Goal: Task Accomplishment & Management: Manage account settings

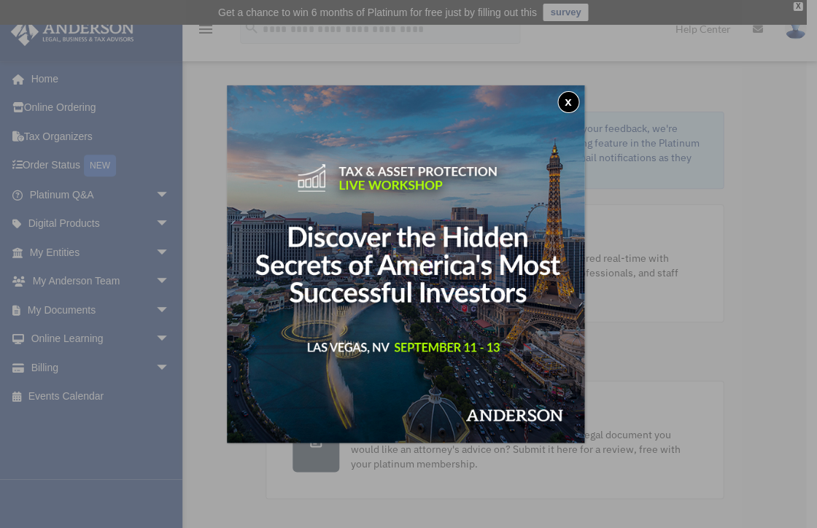
click at [569, 99] on button "x" at bounding box center [569, 102] width 22 height 22
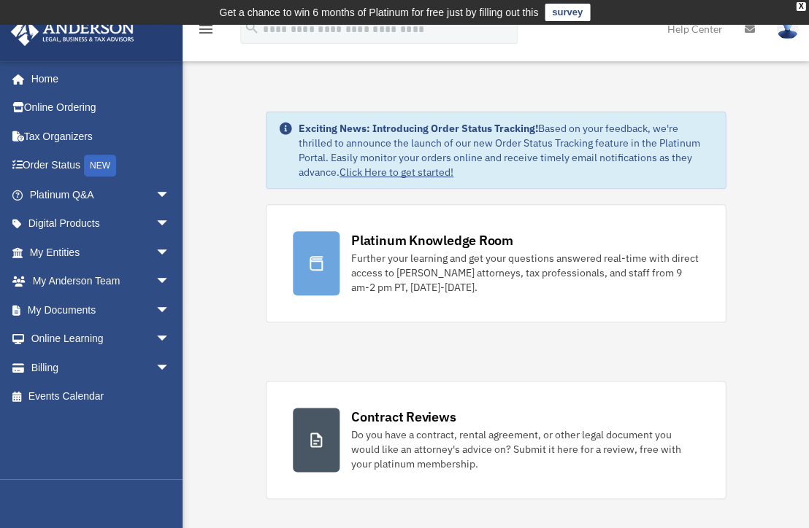
click at [419, 170] on link "Click Here to get started!" at bounding box center [396, 172] width 114 height 13
click at [155, 363] on span "arrow_drop_down" at bounding box center [169, 368] width 29 height 30
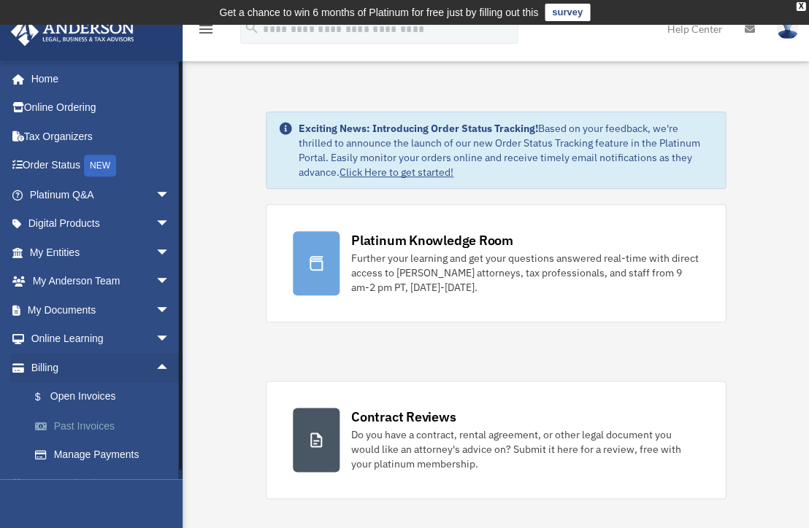
click at [64, 420] on link "Past Invoices" at bounding box center [105, 426] width 171 height 29
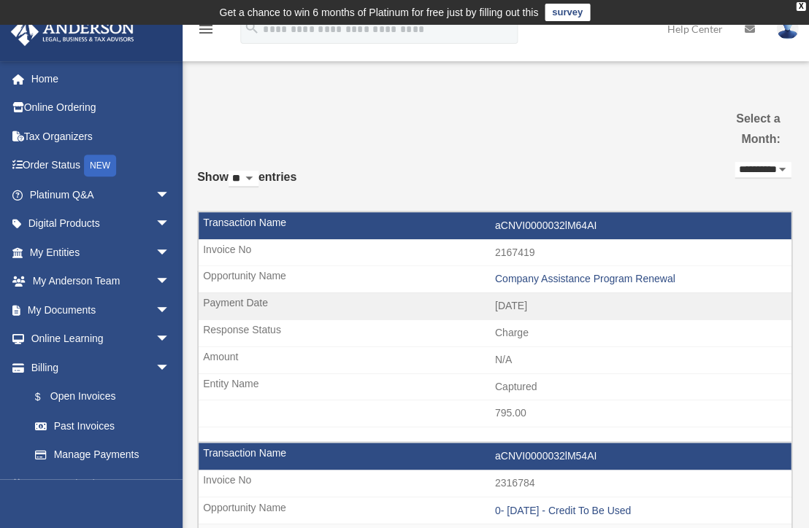
select select "**********"
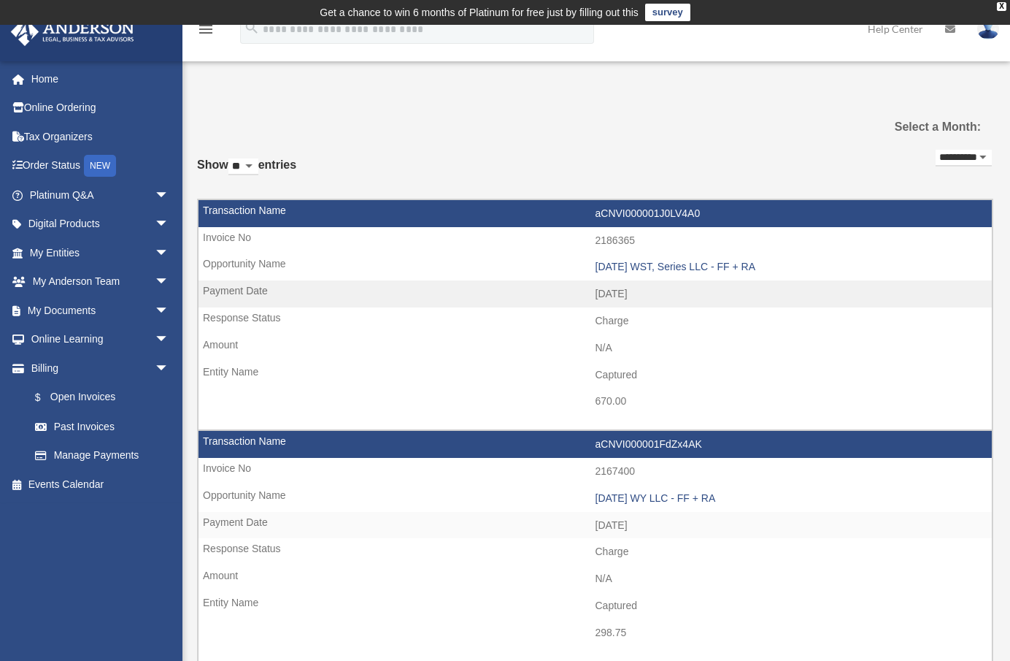
select select "**"
click at [653, 261] on div "2024.09.24 WST, Series LLC - FF + RA" at bounding box center [791, 267] width 390 height 12
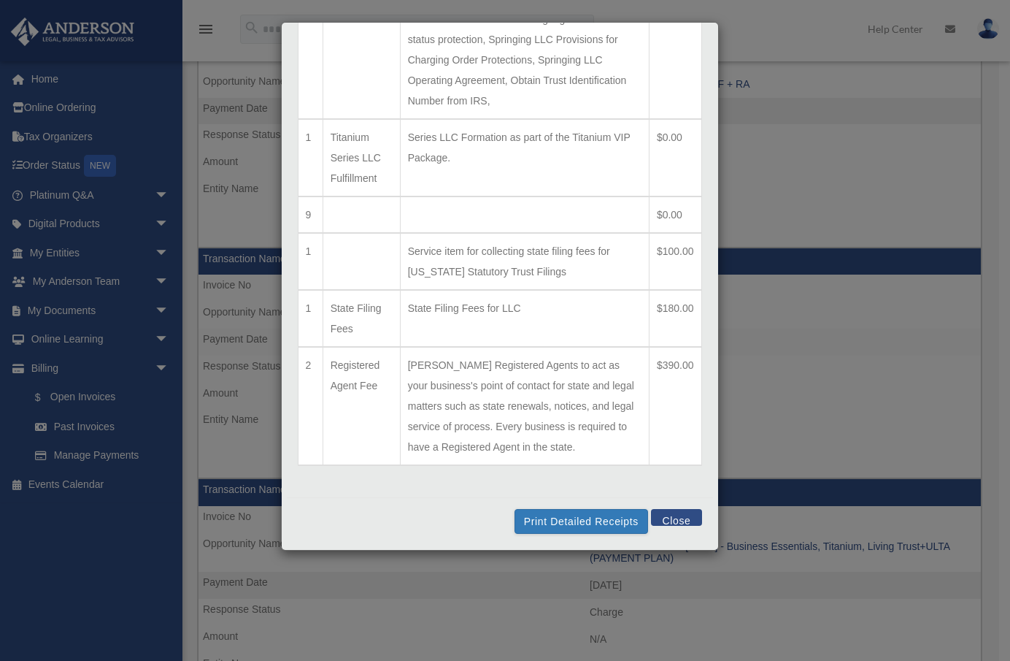
scroll to position [301, 0]
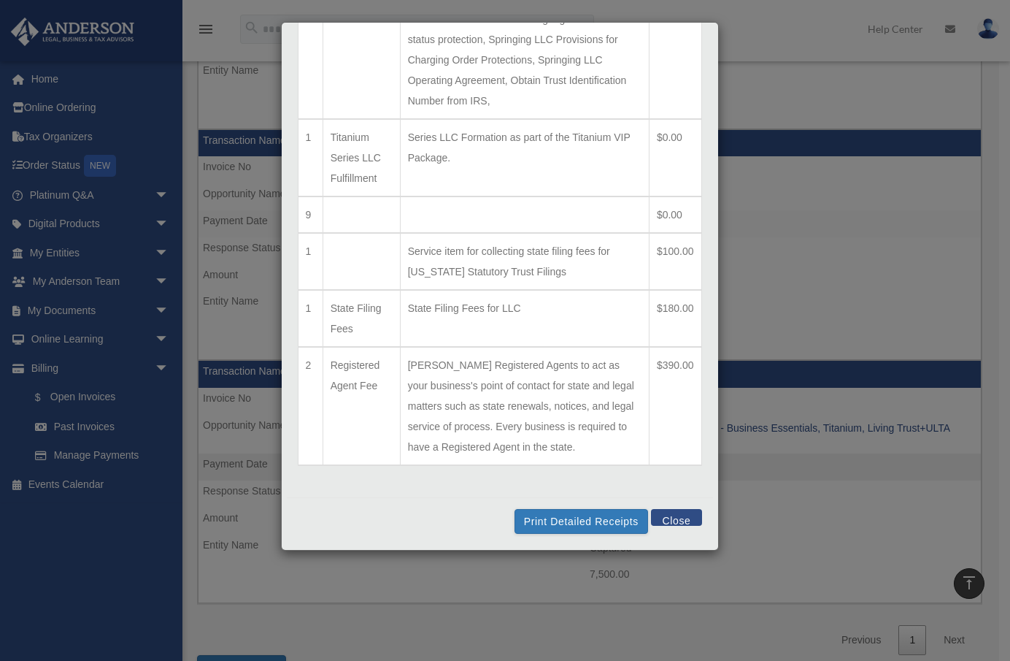
click at [672, 515] on button "Close" at bounding box center [676, 517] width 50 height 17
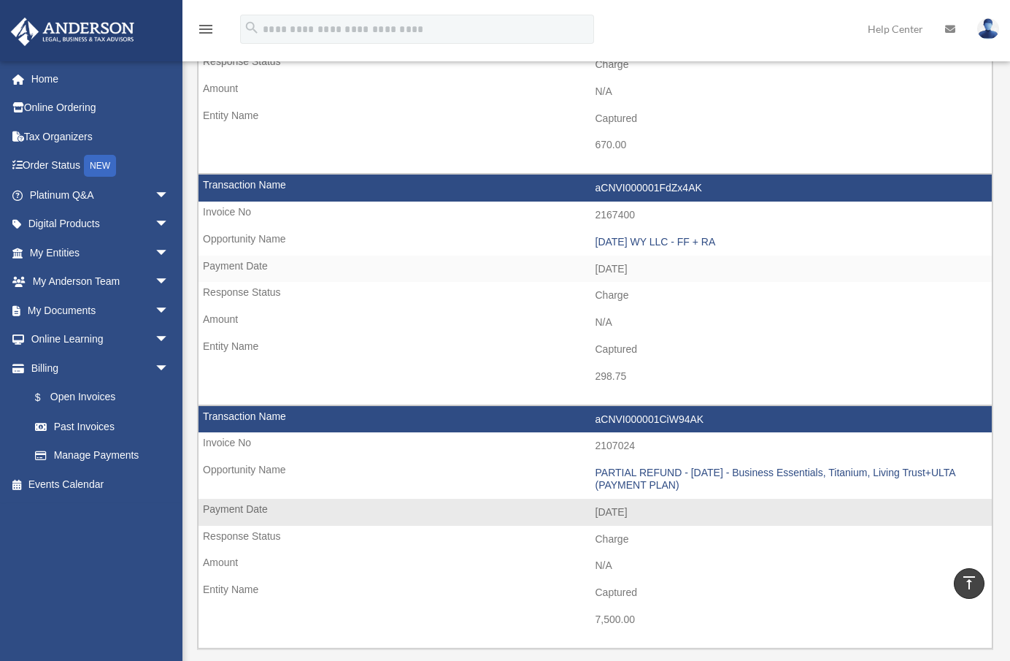
scroll to position [87, 0]
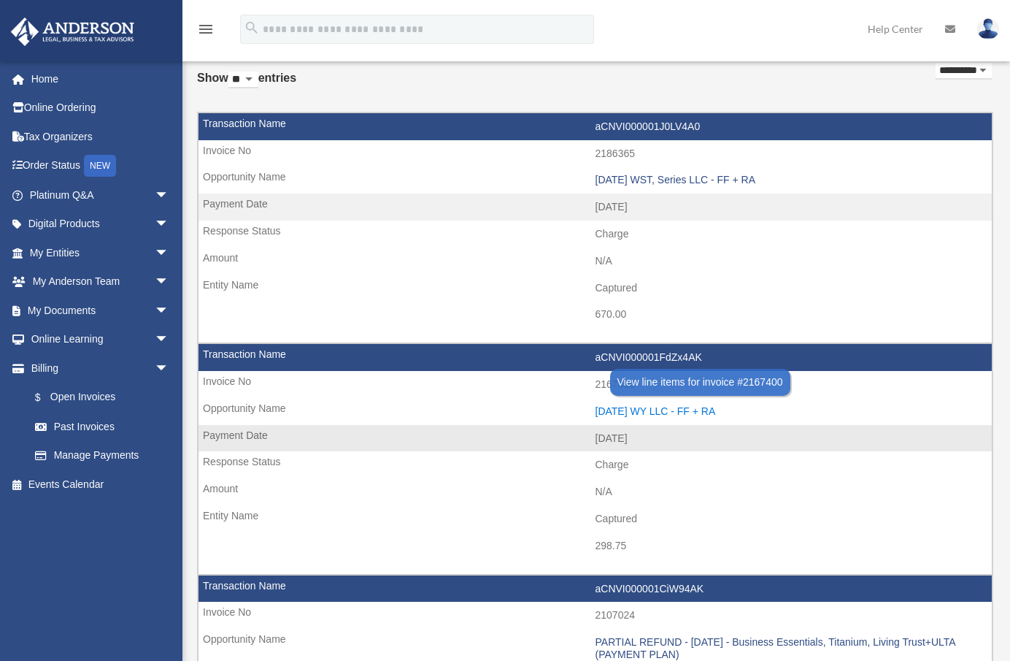
click at [642, 405] on div "2024.09.11 WY LLC - FF + RA" at bounding box center [791, 411] width 390 height 12
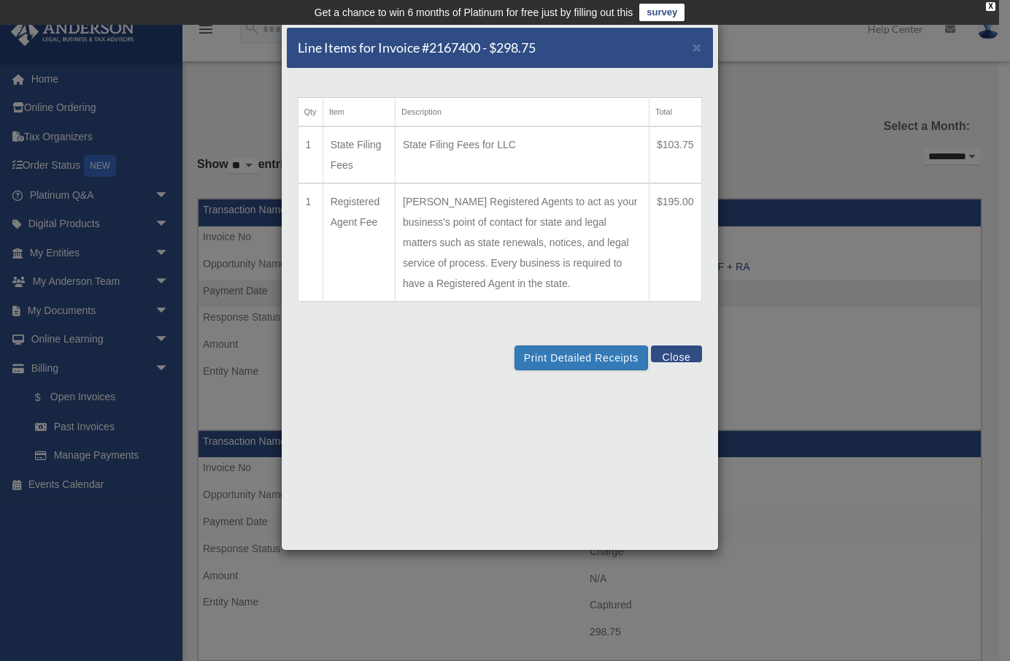
scroll to position [29, 0]
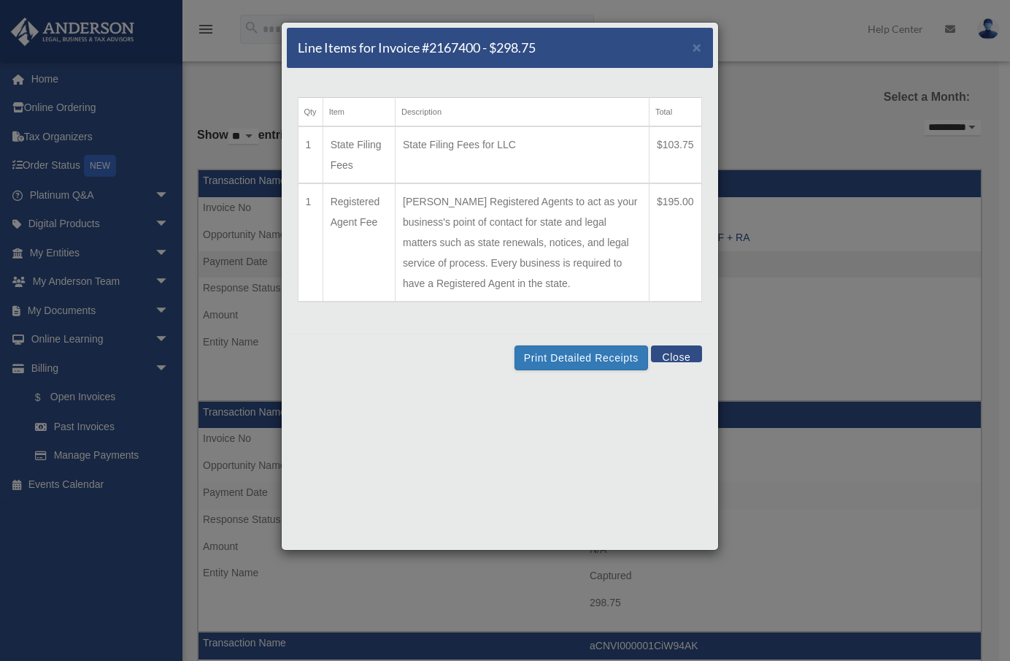
click at [680, 362] on button "Close" at bounding box center [676, 353] width 50 height 17
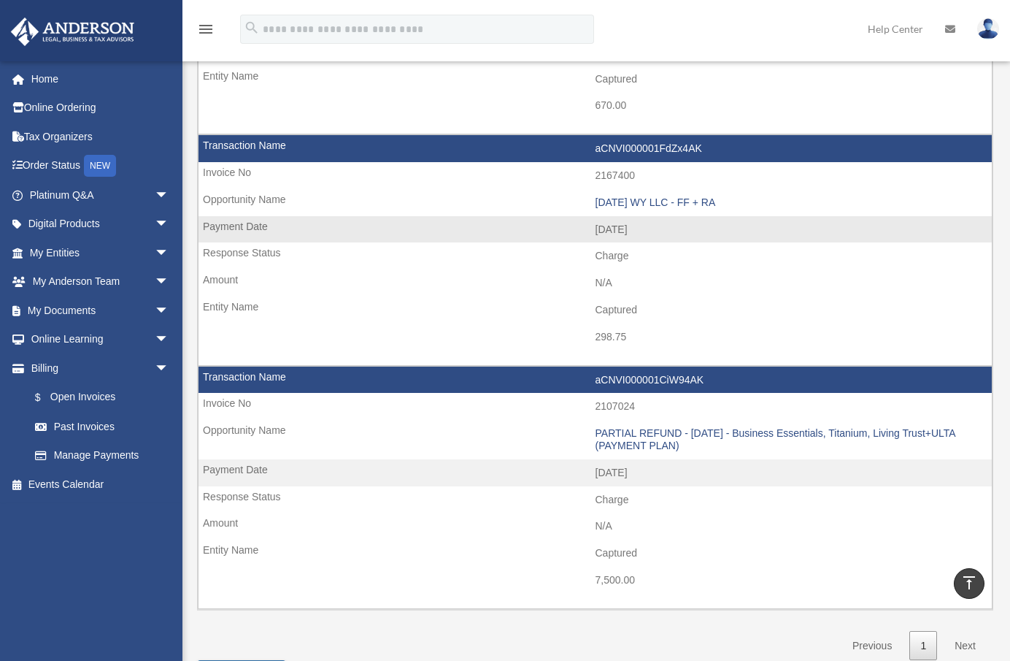
scroll to position [338, 0]
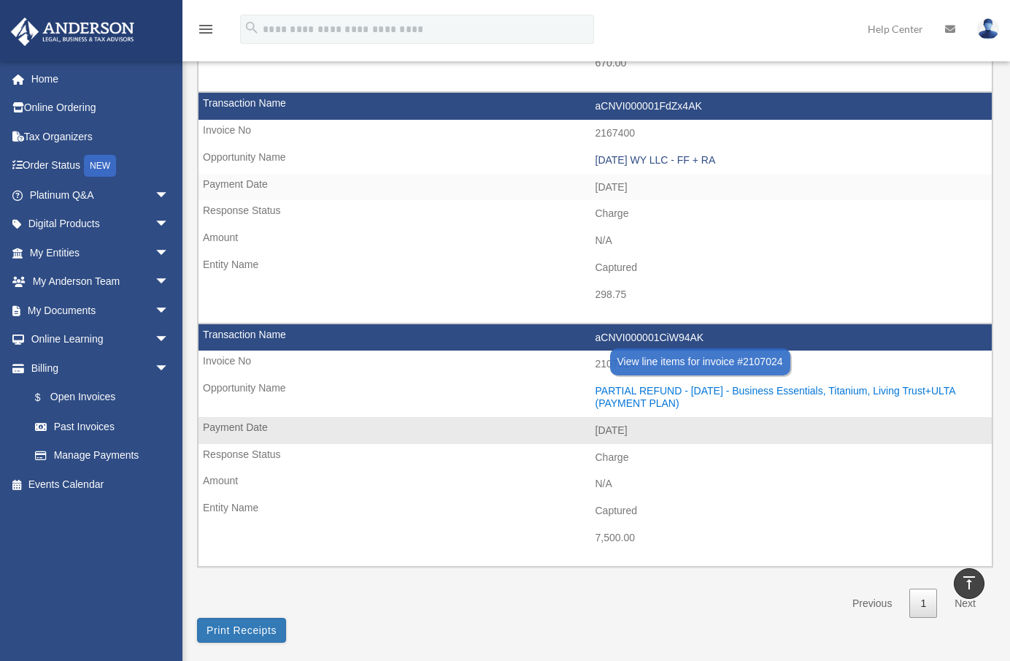
click at [630, 387] on div "PARTIAL REFUND - 2024.08.29 - Business Essentials, Titanium, Living Trust+ULTA …" at bounding box center [791, 397] width 390 height 25
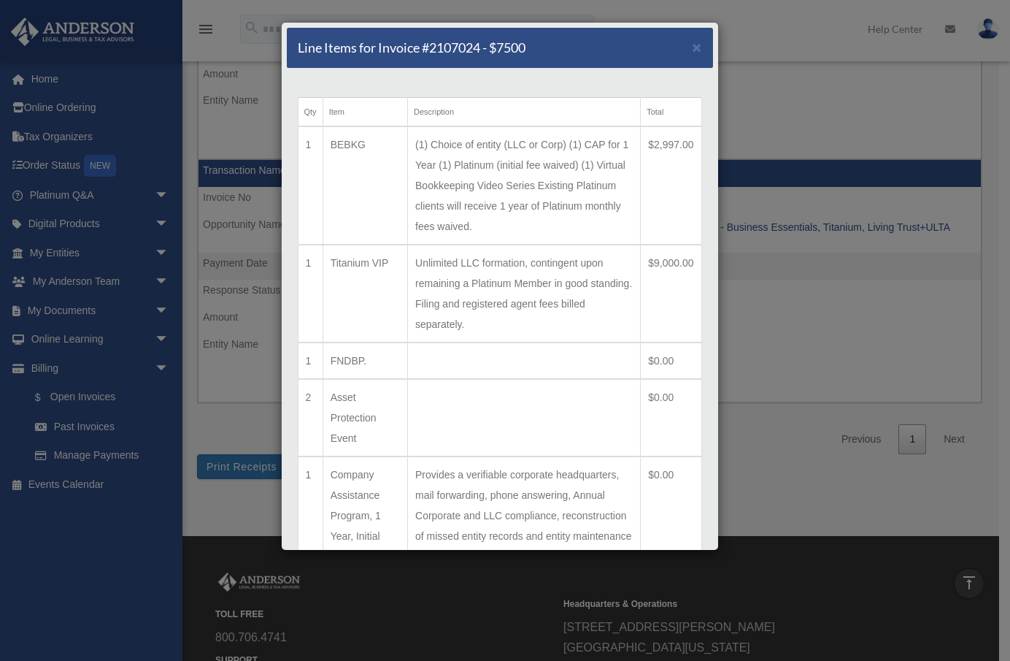
scroll to position [288, 0]
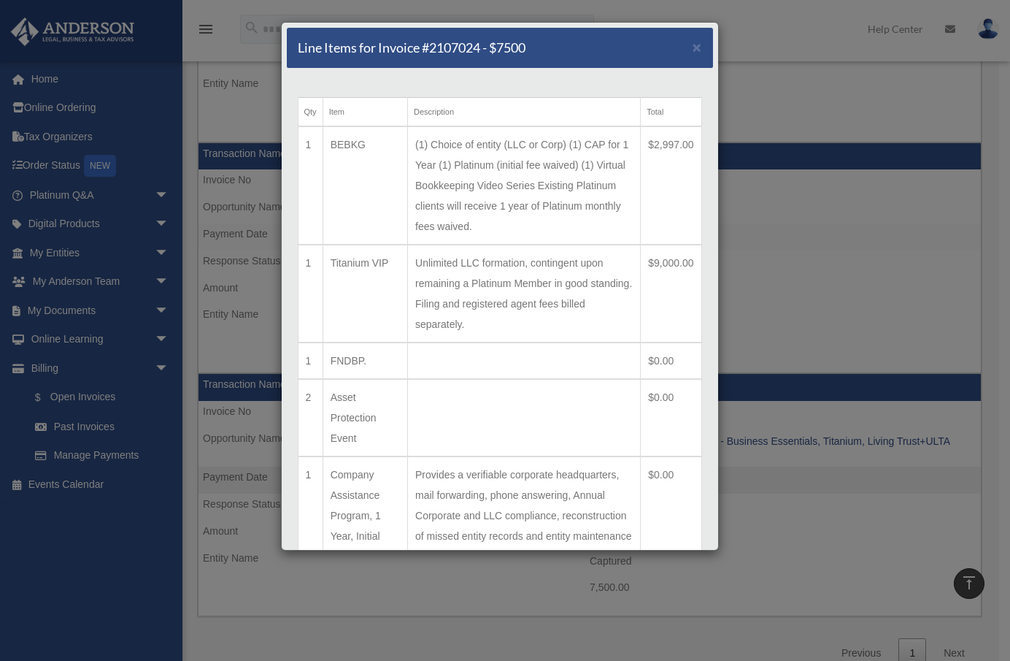
click at [751, 72] on div "Line Items for Invoice #2107024 - $7500 × Qty Item Description Total 1 BEBKG (1…" at bounding box center [505, 330] width 1010 height 661
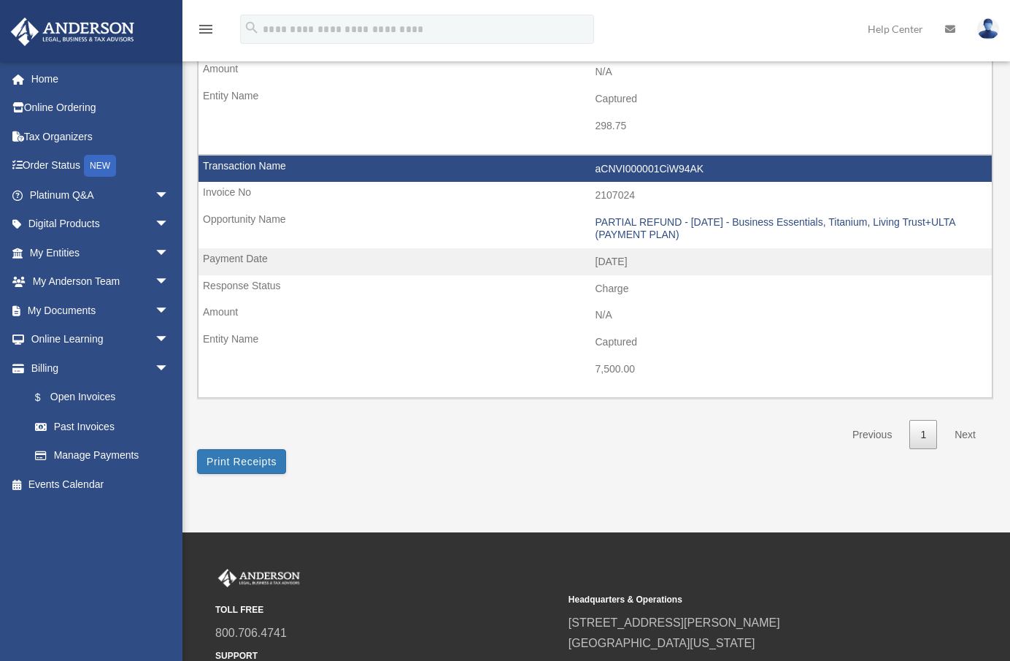
scroll to position [635, 0]
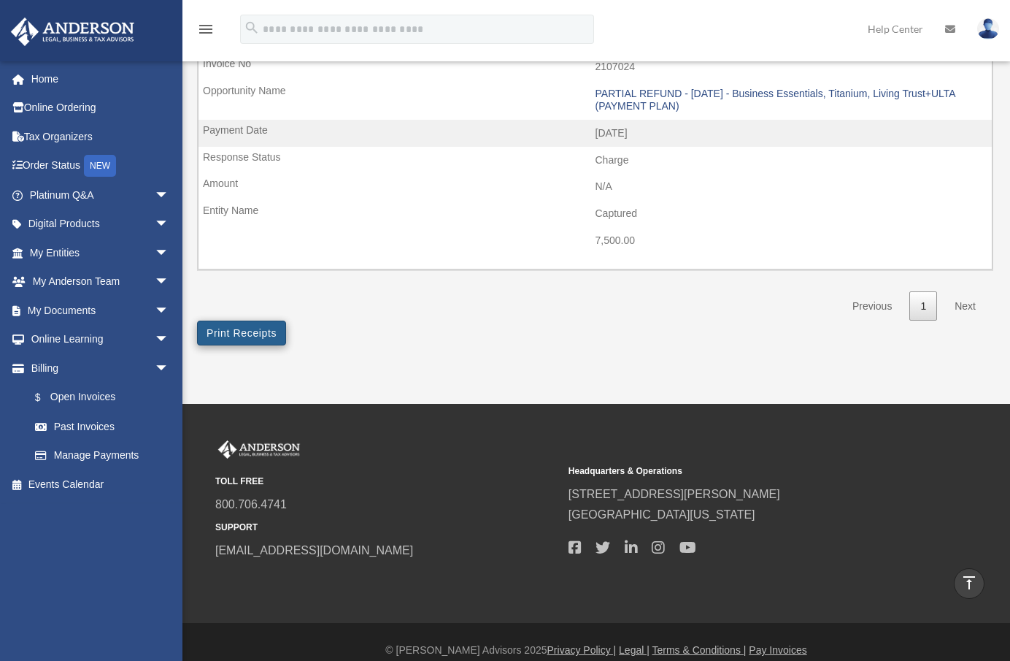
click at [257, 320] on button "Print Receipts" at bounding box center [241, 332] width 89 height 25
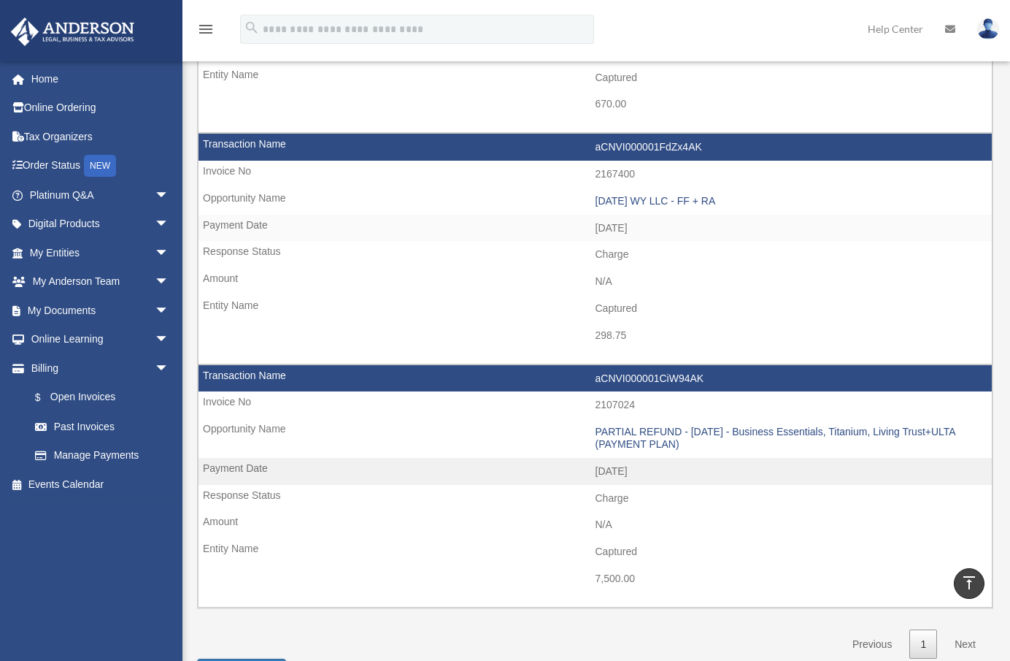
scroll to position [0, 0]
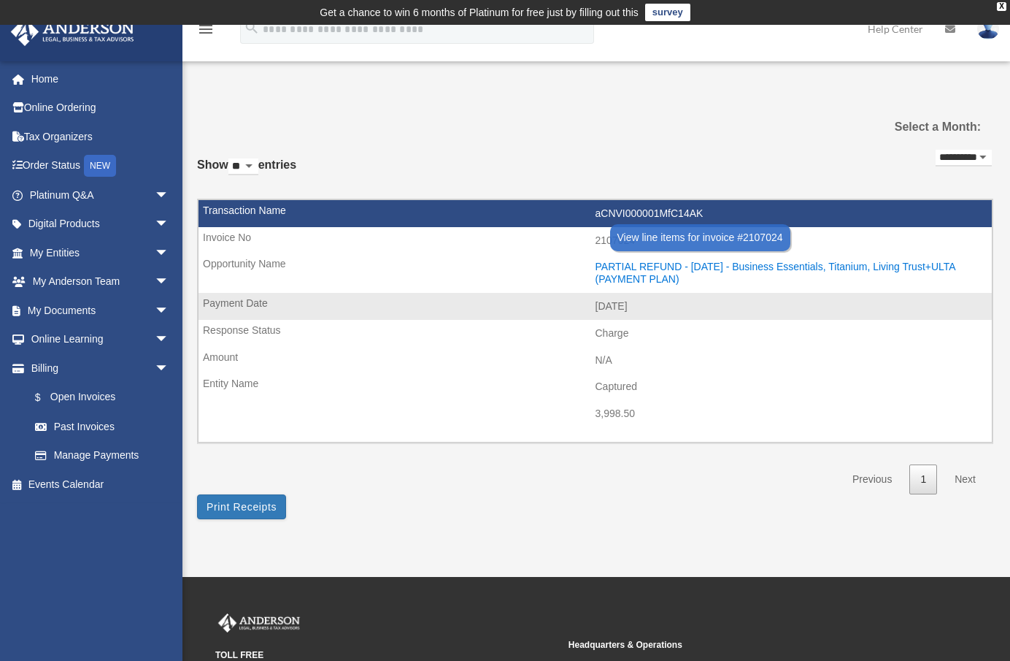
click at [634, 269] on div "PARTIAL REFUND - 2024.08.29 - Business Essentials, Titanium, Living Trust+ULTA …" at bounding box center [791, 273] width 390 height 25
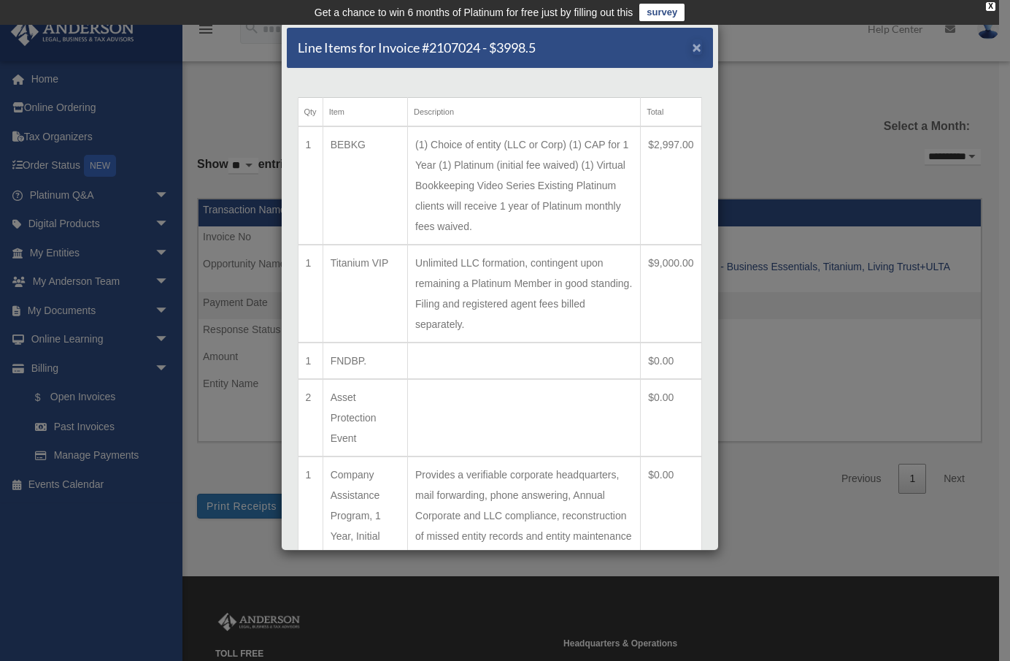
click at [693, 47] on span "×" at bounding box center [697, 47] width 9 height 17
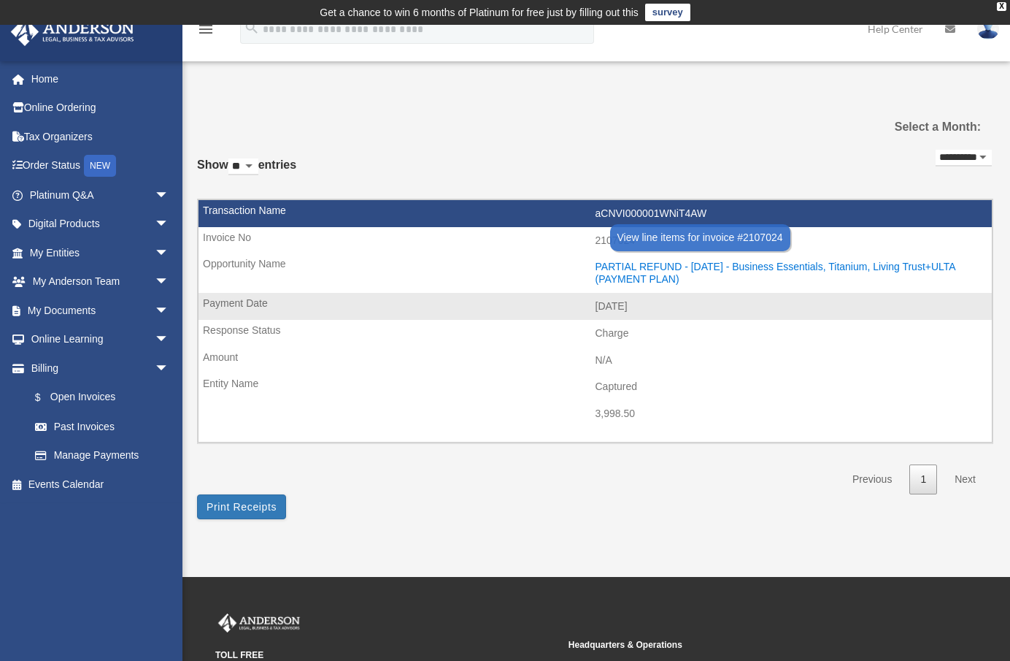
click at [655, 265] on div "PARTIAL REFUND - 2024.08.29 - Business Essentials, Titanium, Living Trust+ULTA …" at bounding box center [791, 273] width 390 height 25
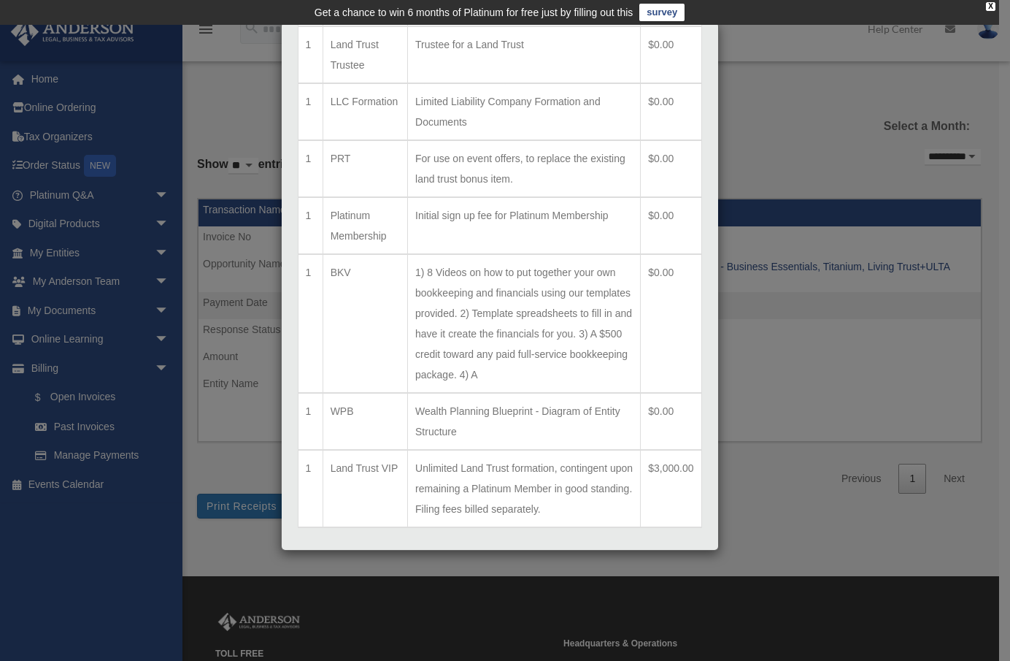
scroll to position [688, 0]
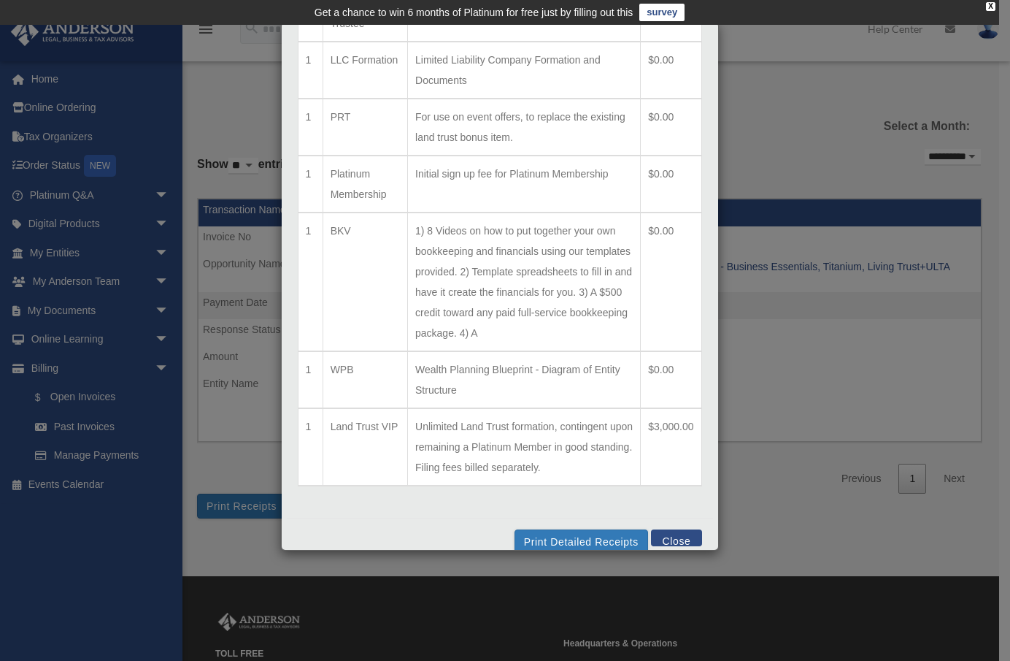
click at [666, 528] on button "Close" at bounding box center [676, 537] width 50 height 17
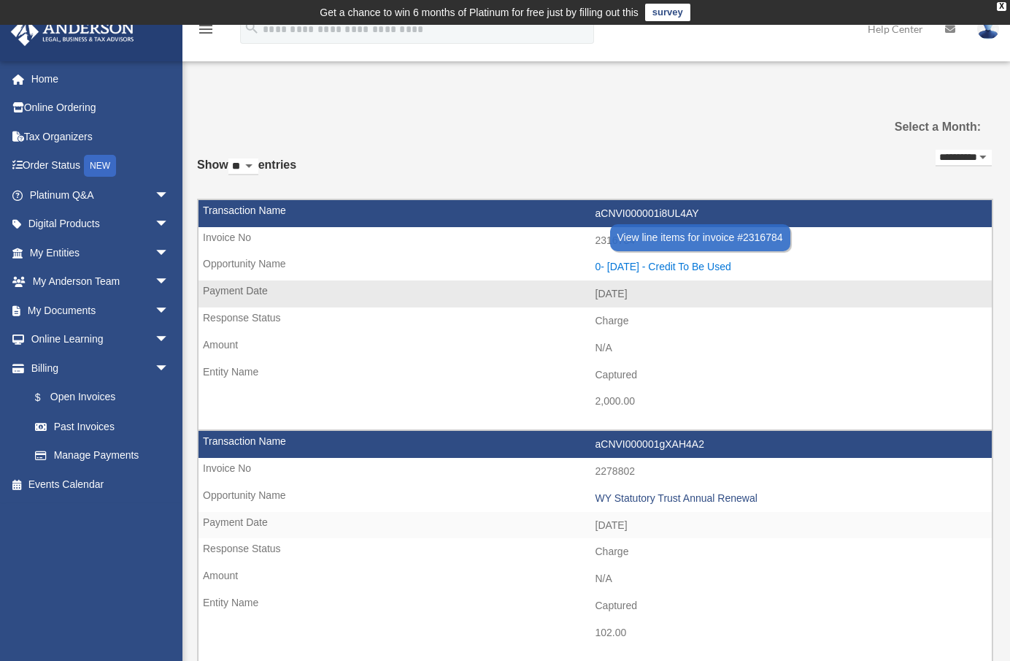
click at [642, 263] on div "0- 2024-12-19 - Credit To Be Used" at bounding box center [791, 267] width 390 height 12
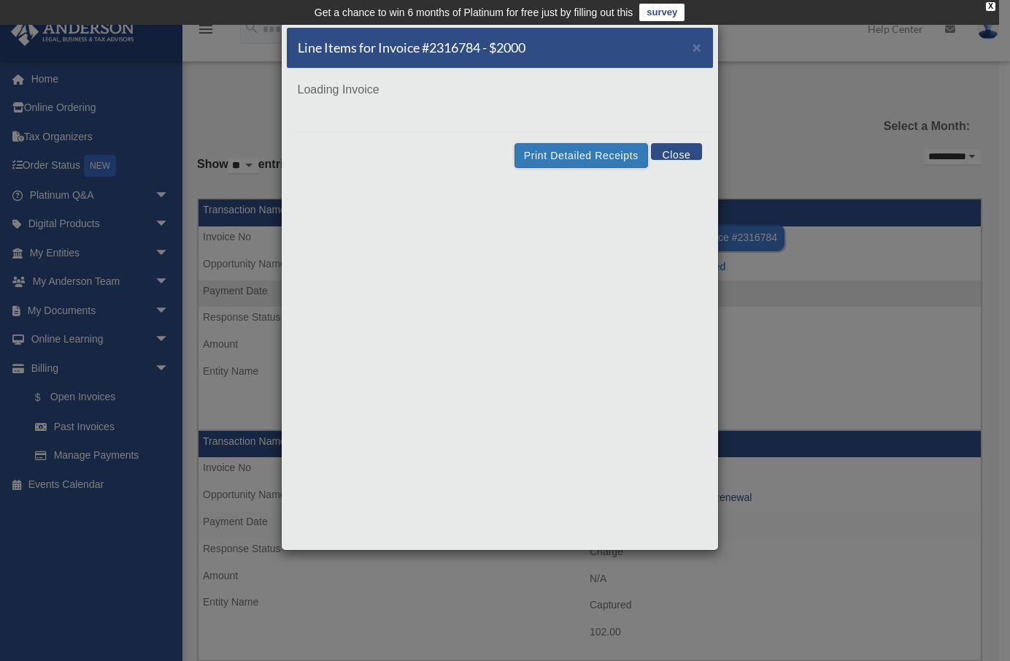
scroll to position [0, 0]
click at [682, 147] on button "Close" at bounding box center [676, 151] width 50 height 17
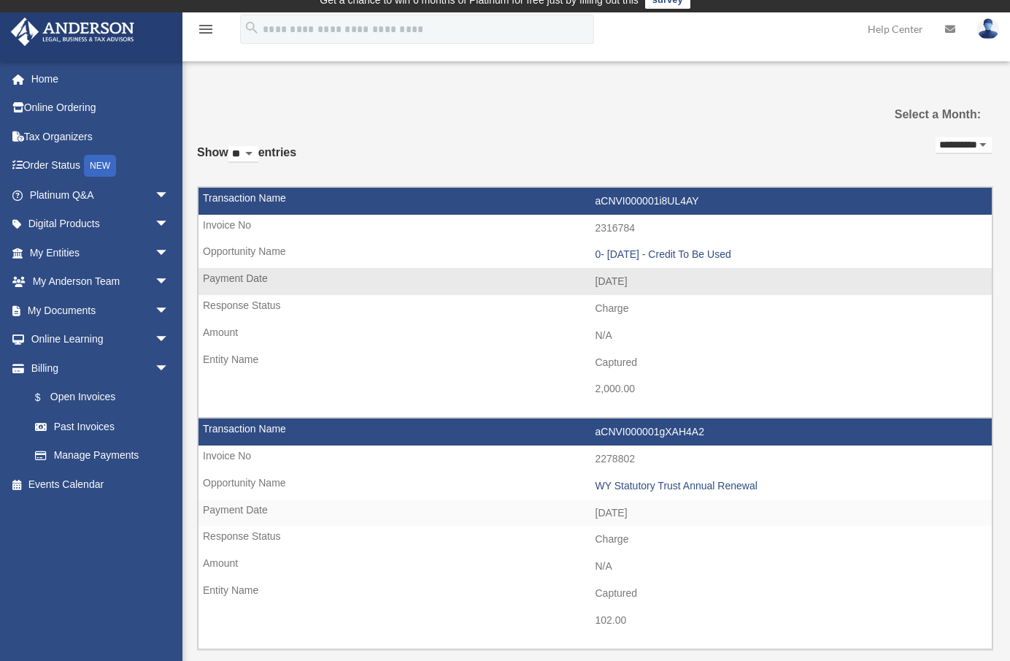
scroll to position [300, 0]
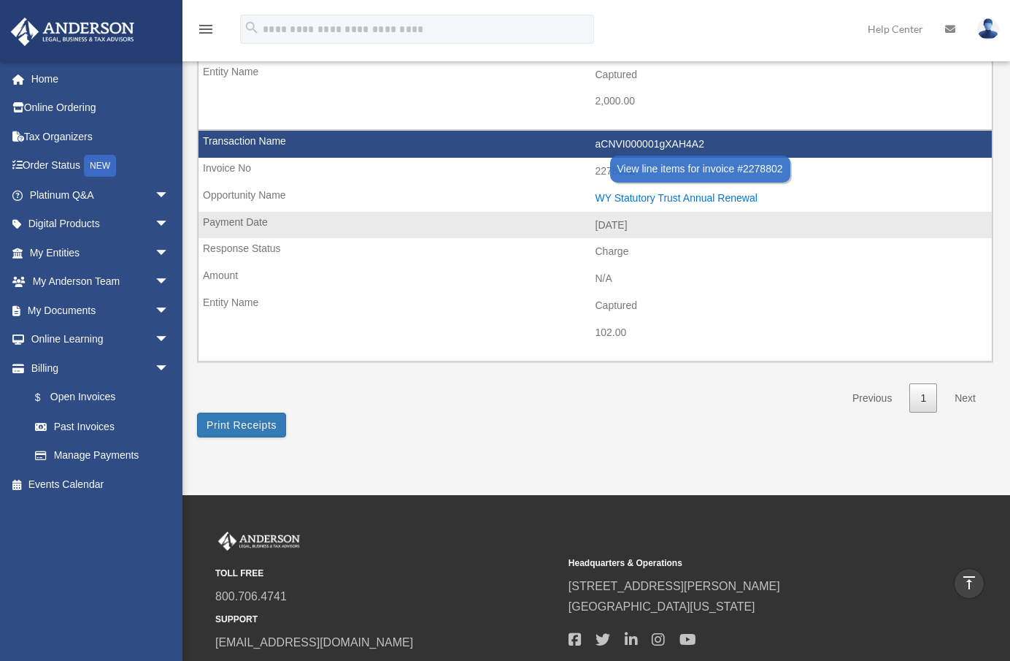
click at [690, 192] on div "WY Statutory Trust Annual Renewal" at bounding box center [791, 198] width 390 height 12
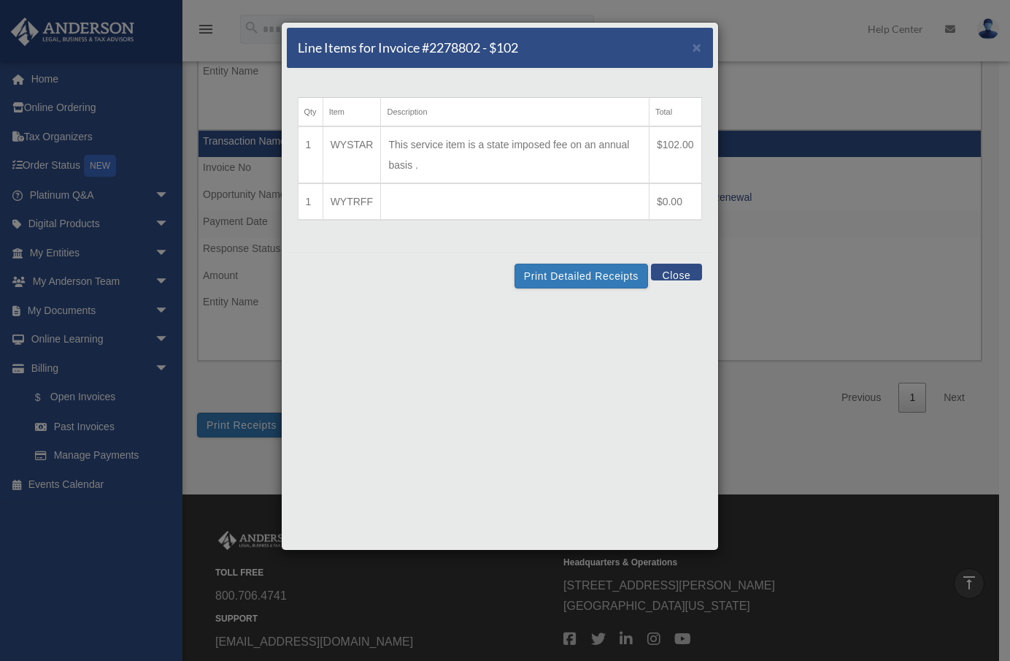
click at [682, 269] on button "Close" at bounding box center [676, 271] width 50 height 17
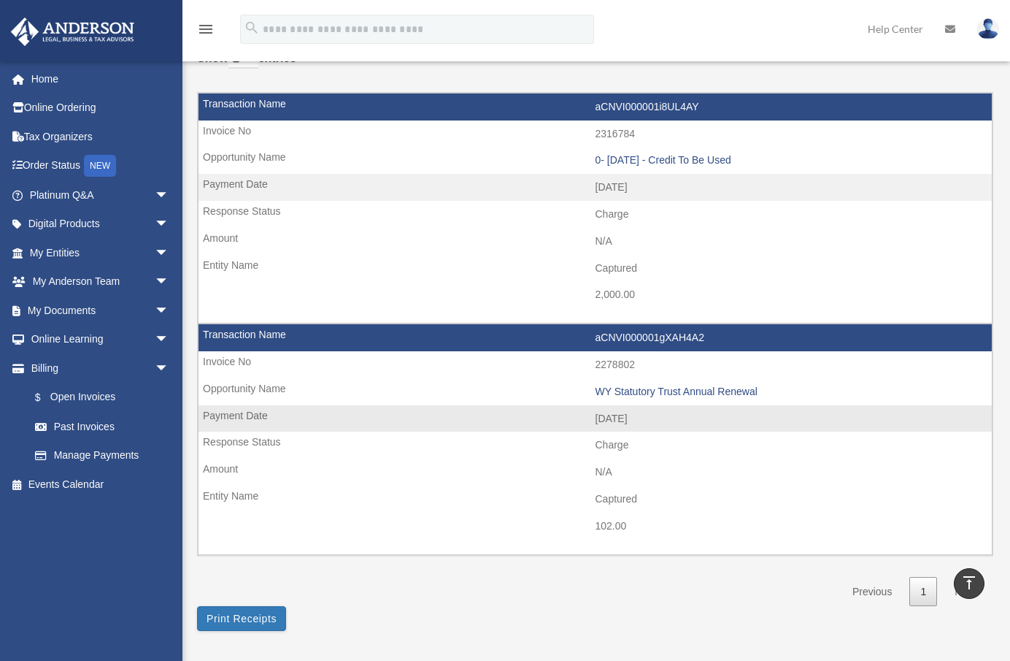
scroll to position [0, 0]
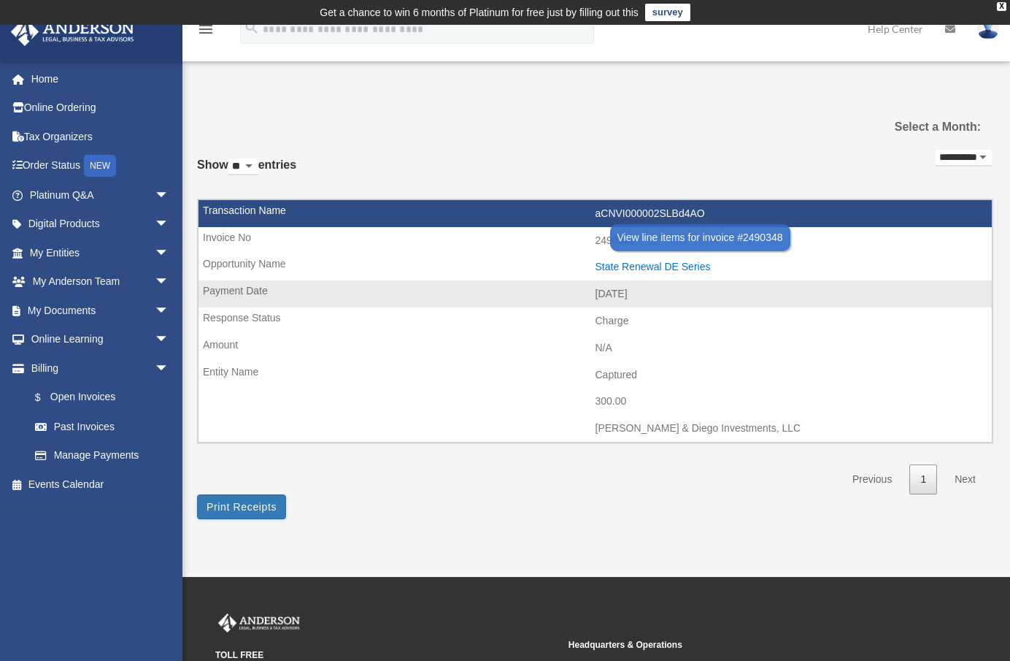
click at [650, 264] on div "State Renewal DE Series" at bounding box center [791, 267] width 390 height 12
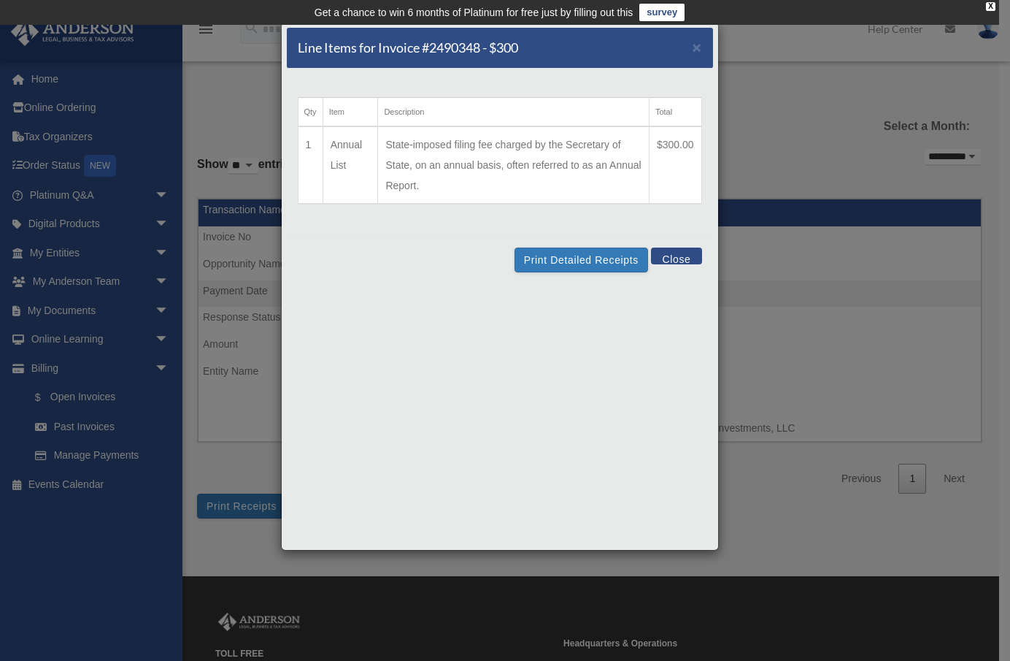
click at [666, 253] on button "Close" at bounding box center [676, 255] width 50 height 17
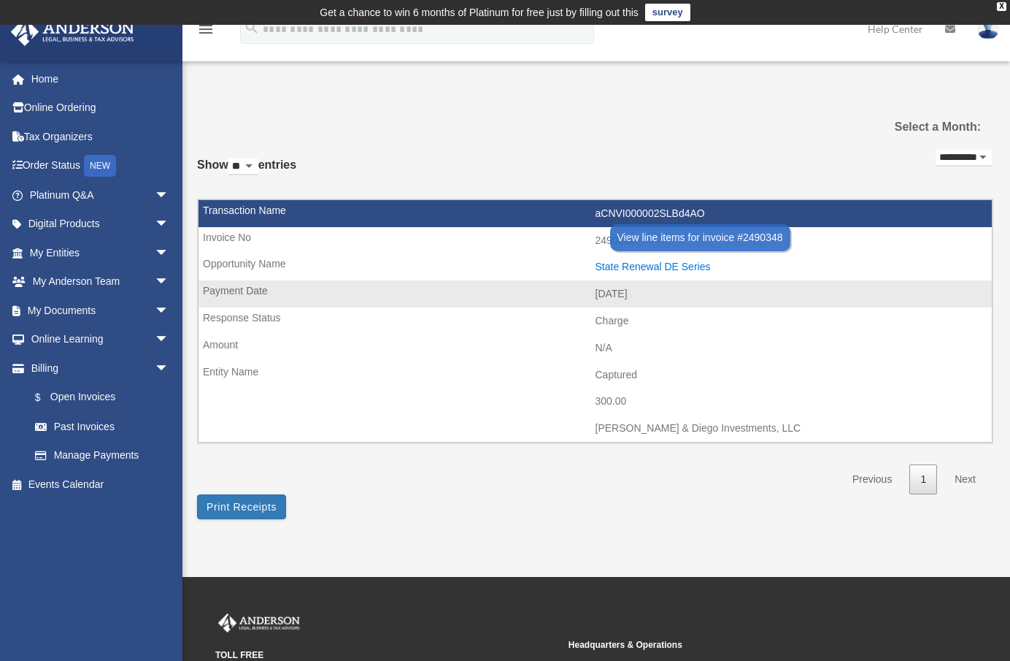
click at [647, 261] on div "State Renewal DE Series" at bounding box center [791, 267] width 390 height 12
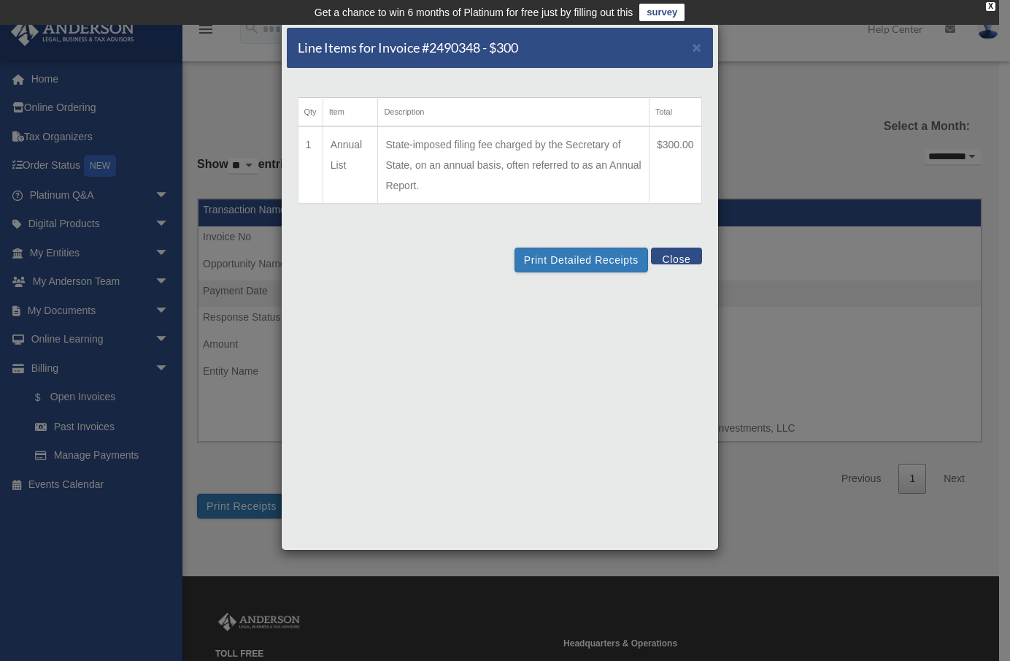
click at [672, 255] on button "Close" at bounding box center [676, 255] width 50 height 17
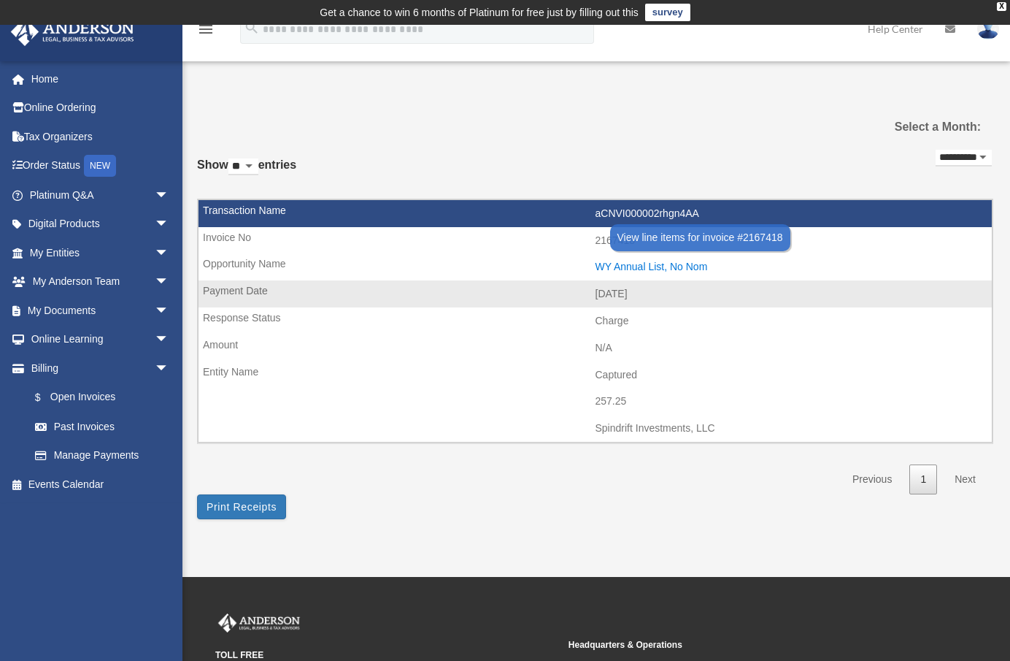
click at [631, 261] on div "WY Annual List, No Nom" at bounding box center [791, 267] width 390 height 12
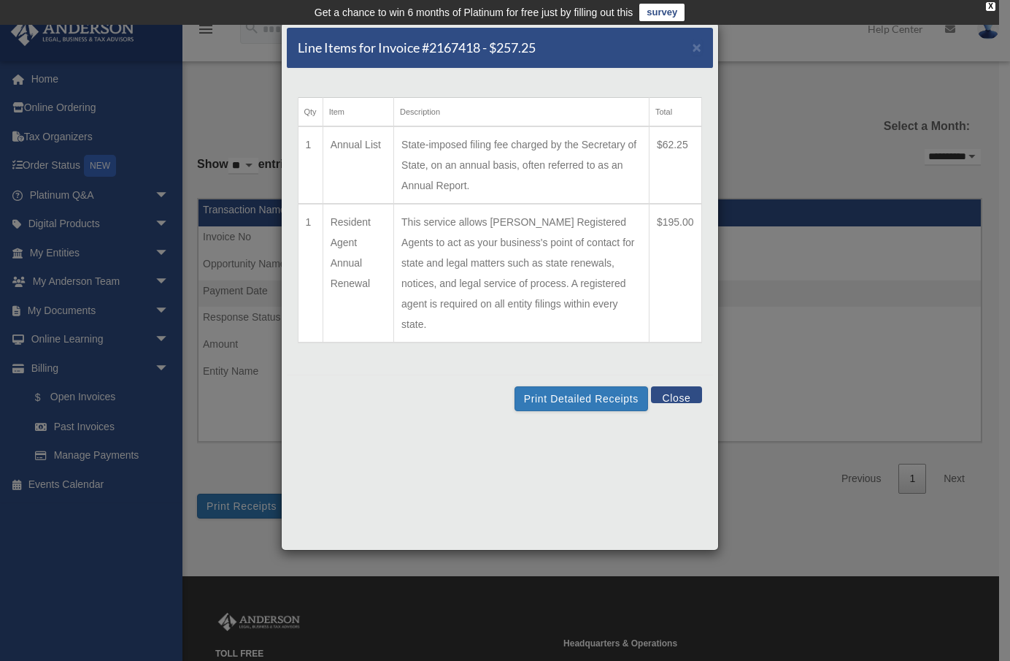
click at [690, 386] on button "Close" at bounding box center [676, 394] width 50 height 17
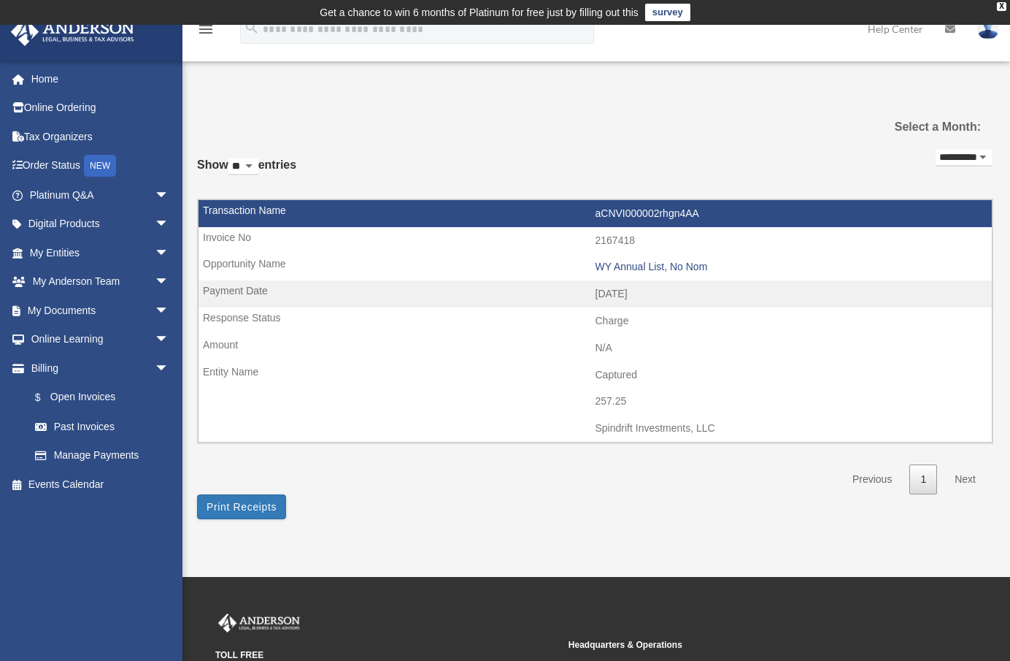
select select "**********"
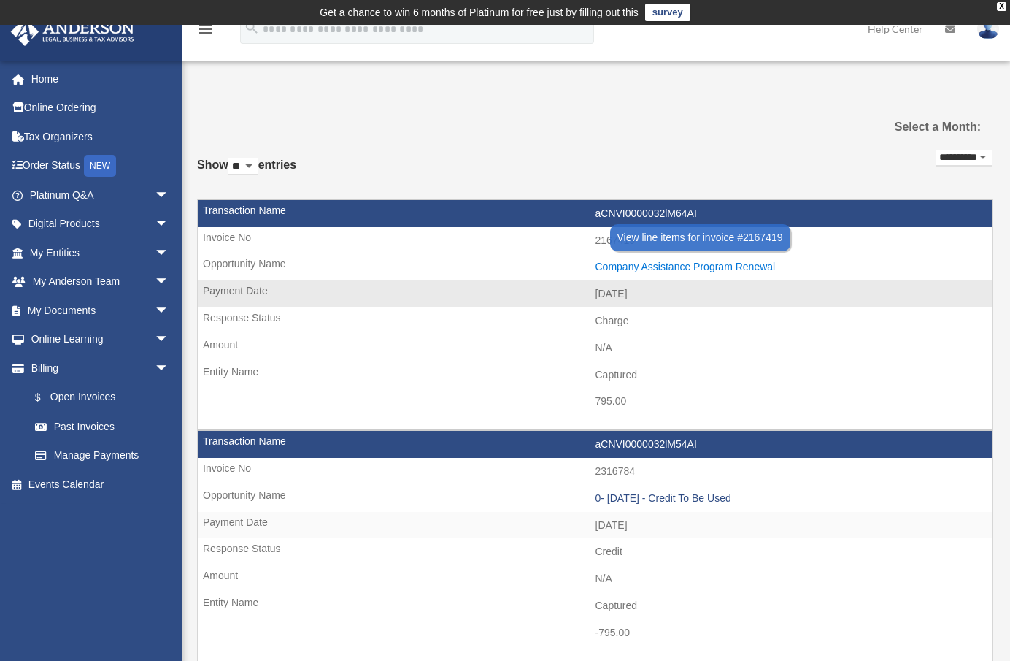
click at [653, 261] on div "Company Assistance Program Renewal" at bounding box center [791, 267] width 390 height 12
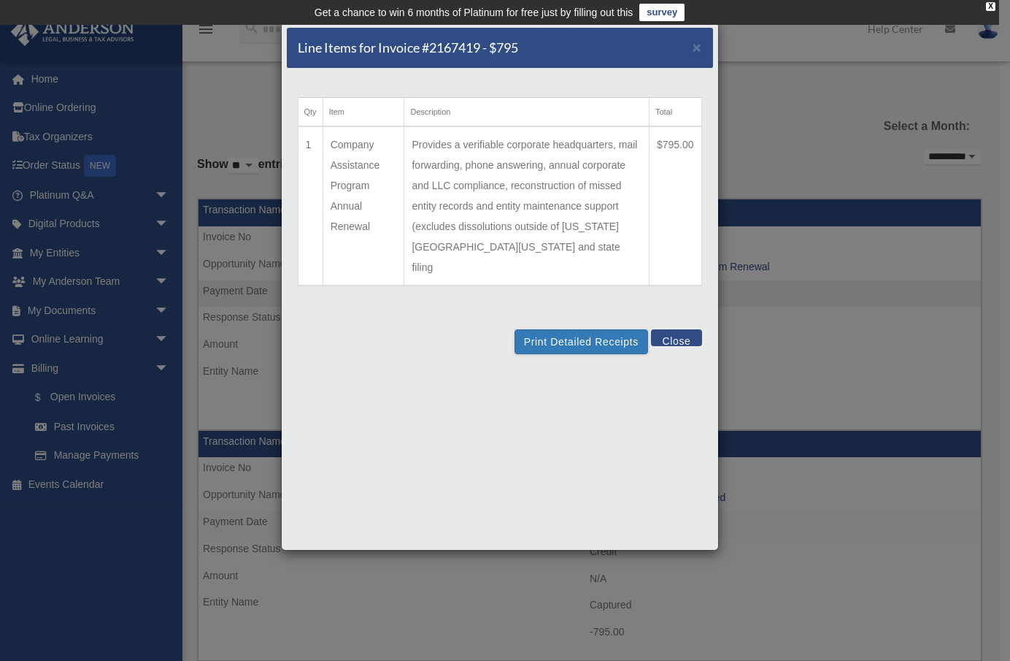
click at [670, 329] on button "Close" at bounding box center [676, 337] width 50 height 17
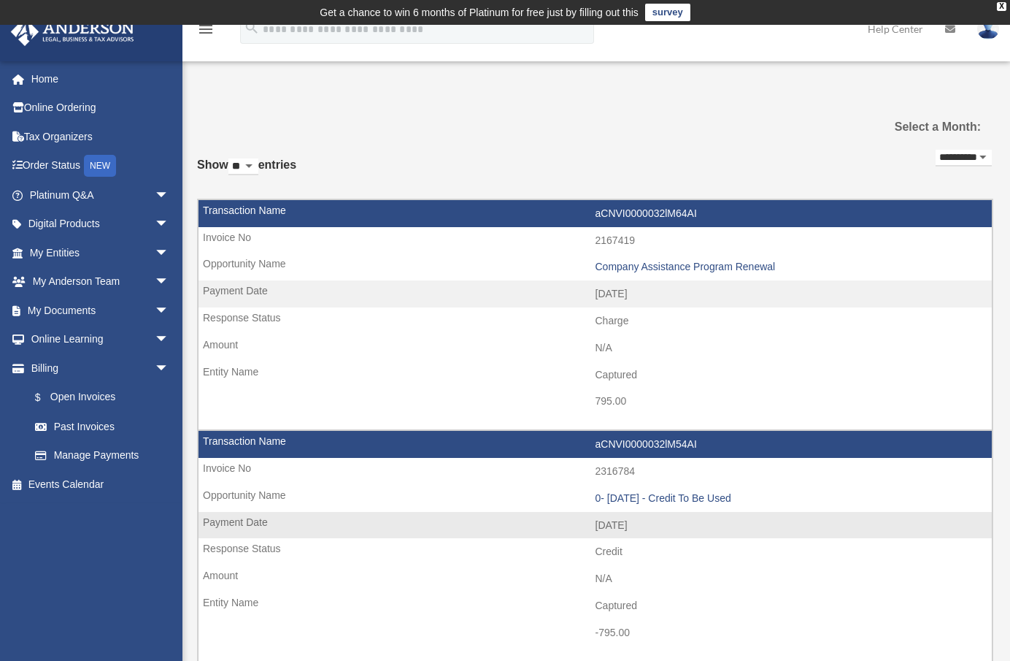
scroll to position [346, 0]
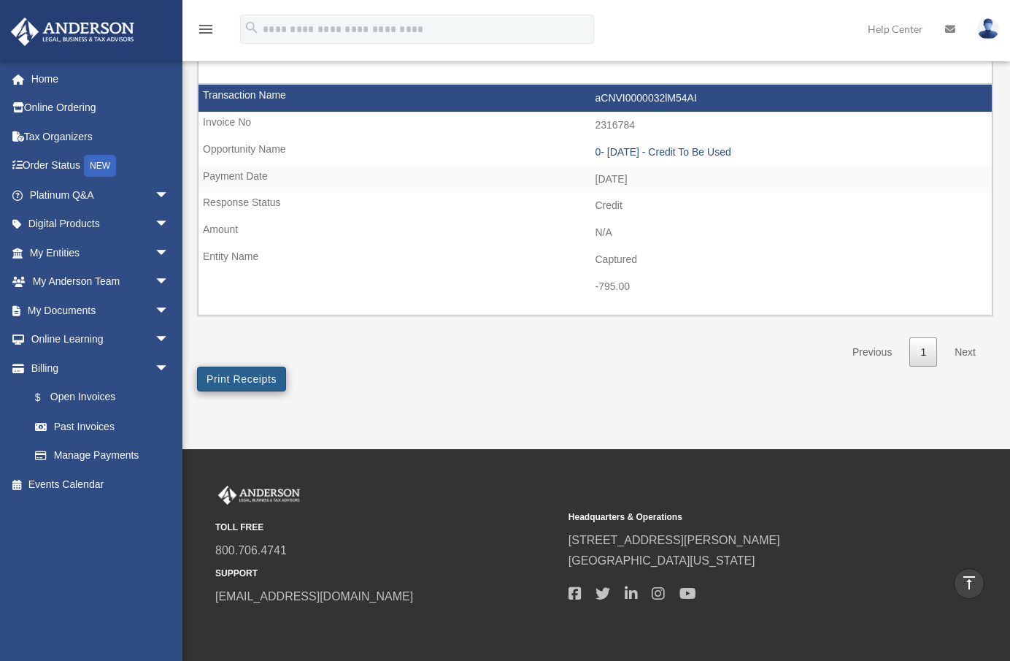
click at [257, 366] on button "Print Receipts" at bounding box center [241, 378] width 89 height 25
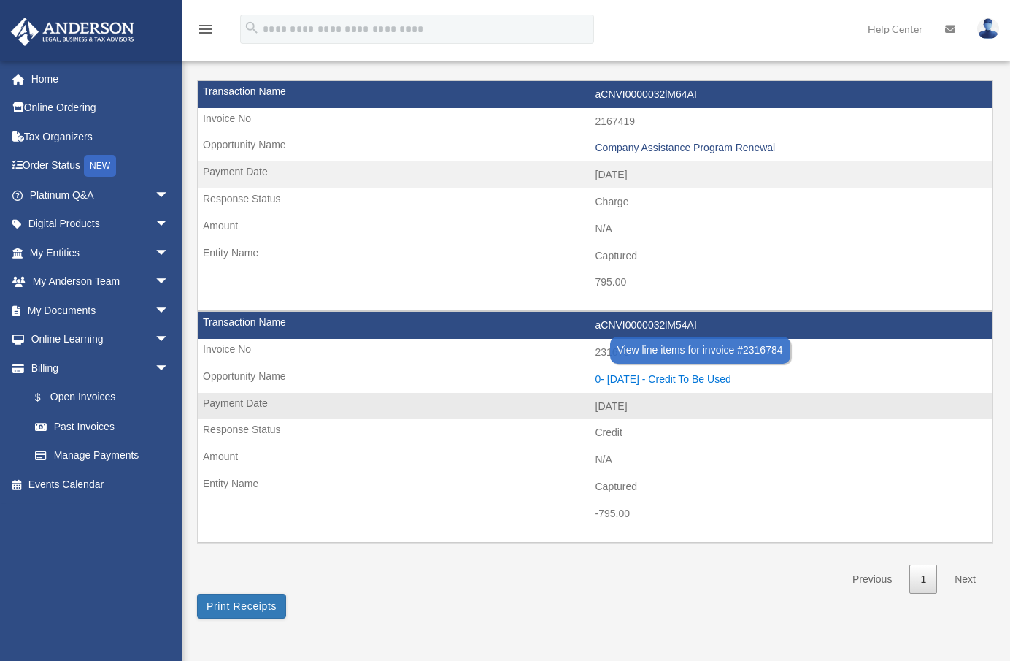
click at [664, 373] on div "0- 2024-12-19 - Credit To Be Used" at bounding box center [791, 379] width 390 height 12
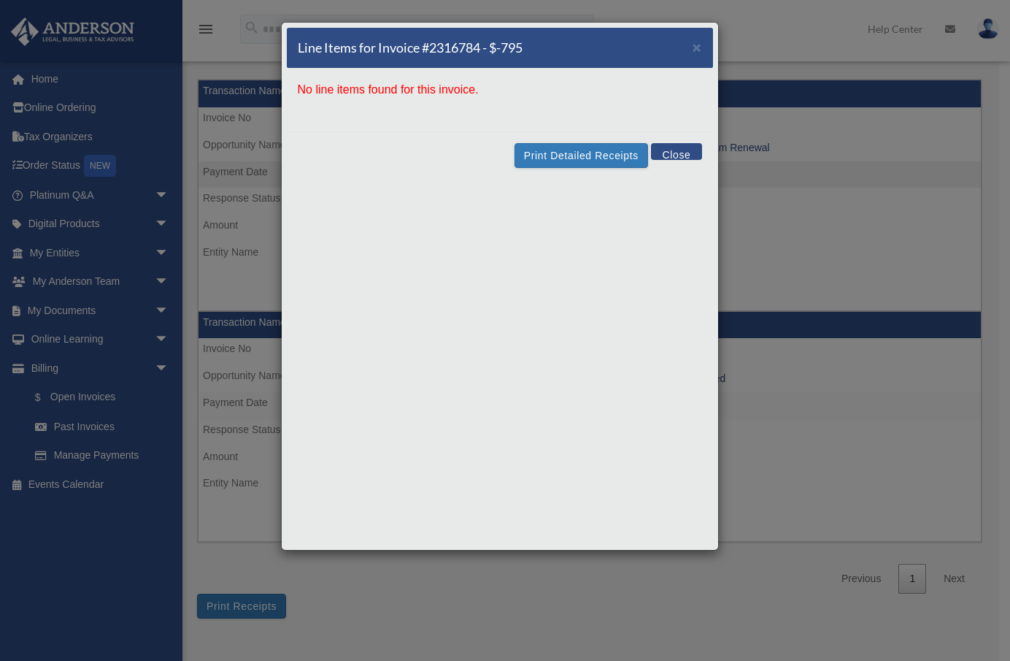
click at [682, 153] on button "Close" at bounding box center [676, 151] width 50 height 17
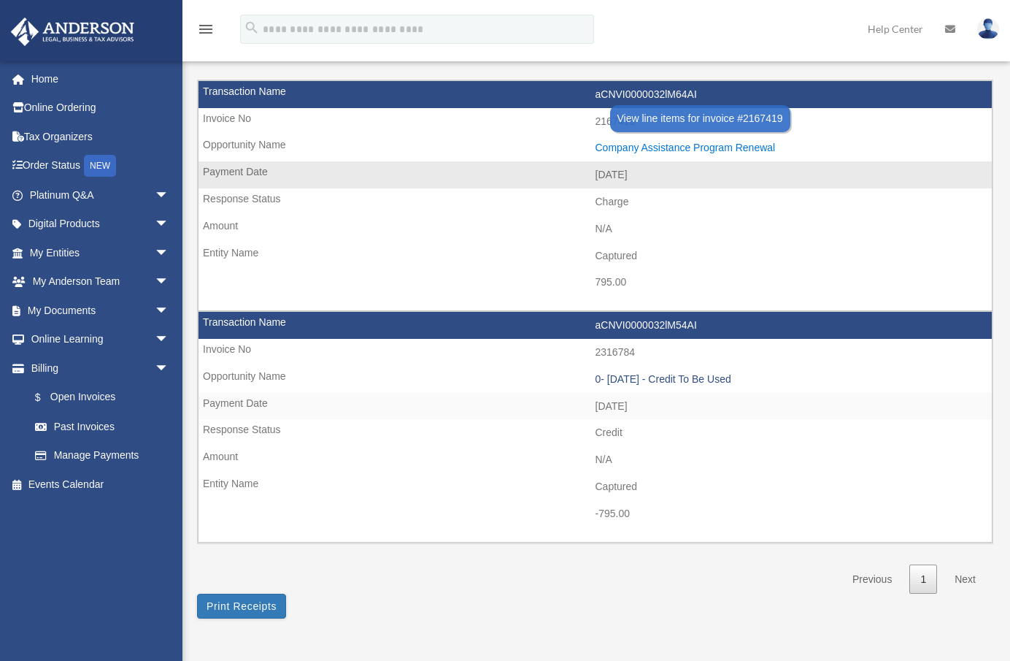
click at [678, 145] on div "Company Assistance Program Renewal" at bounding box center [791, 148] width 390 height 12
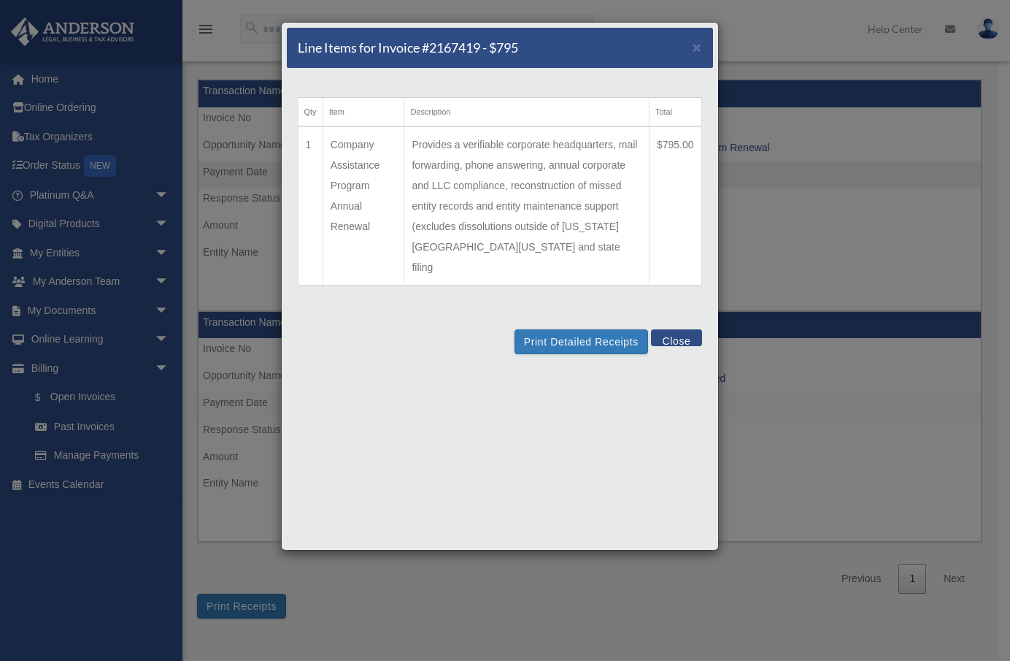
click at [676, 329] on button "Close" at bounding box center [676, 337] width 50 height 17
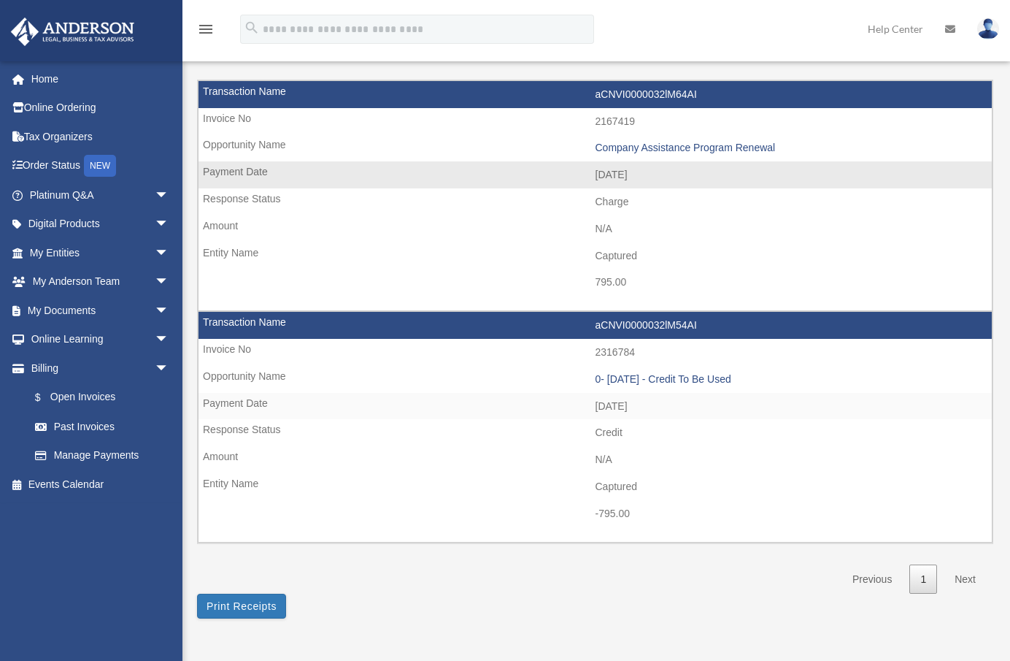
scroll to position [0, 0]
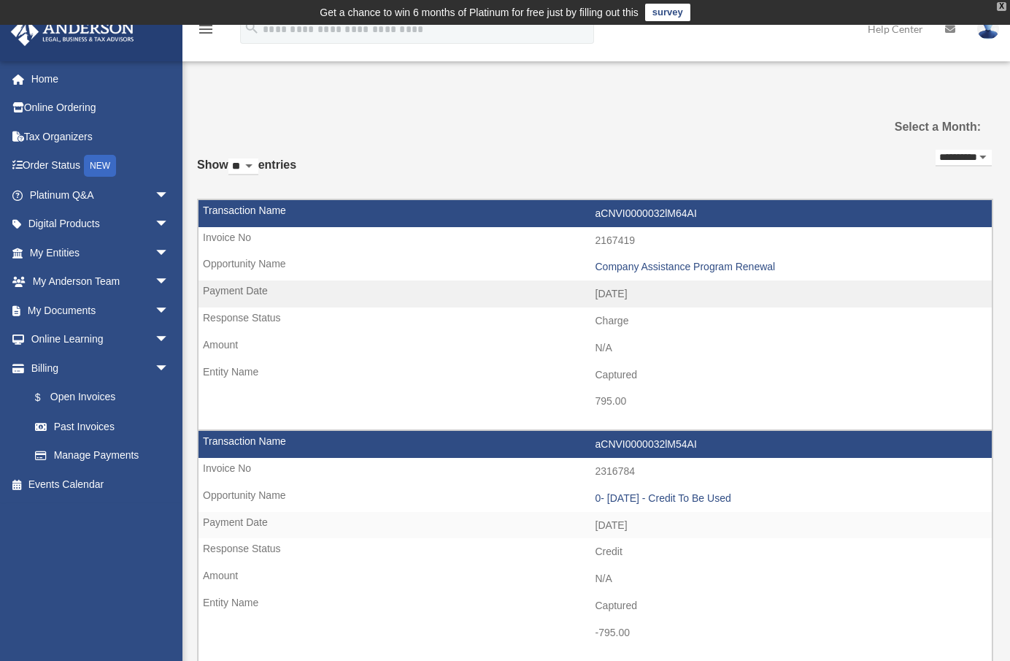
click at [808, 8] on div "X" at bounding box center [1001, 6] width 9 height 9
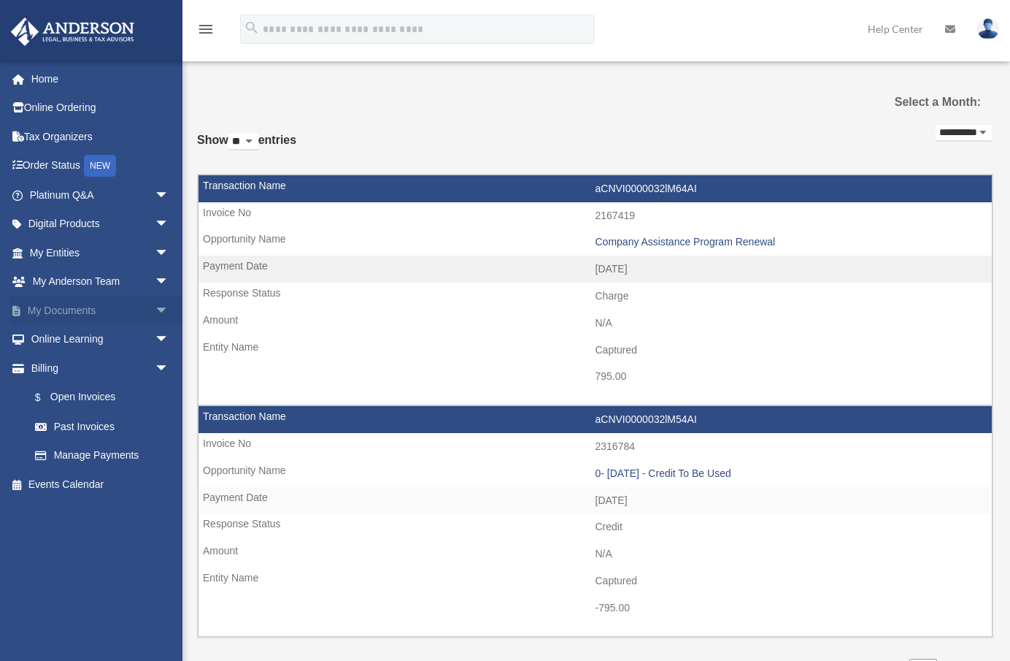
click at [63, 302] on link "My Documents arrow_drop_down" at bounding box center [100, 310] width 181 height 29
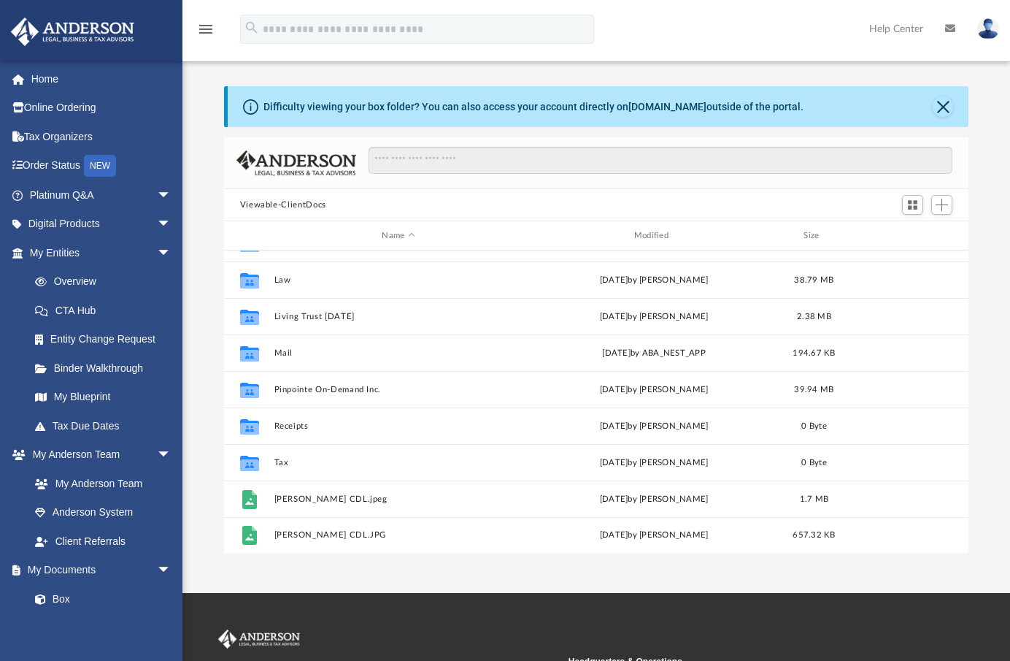
scroll to position [193, 0]
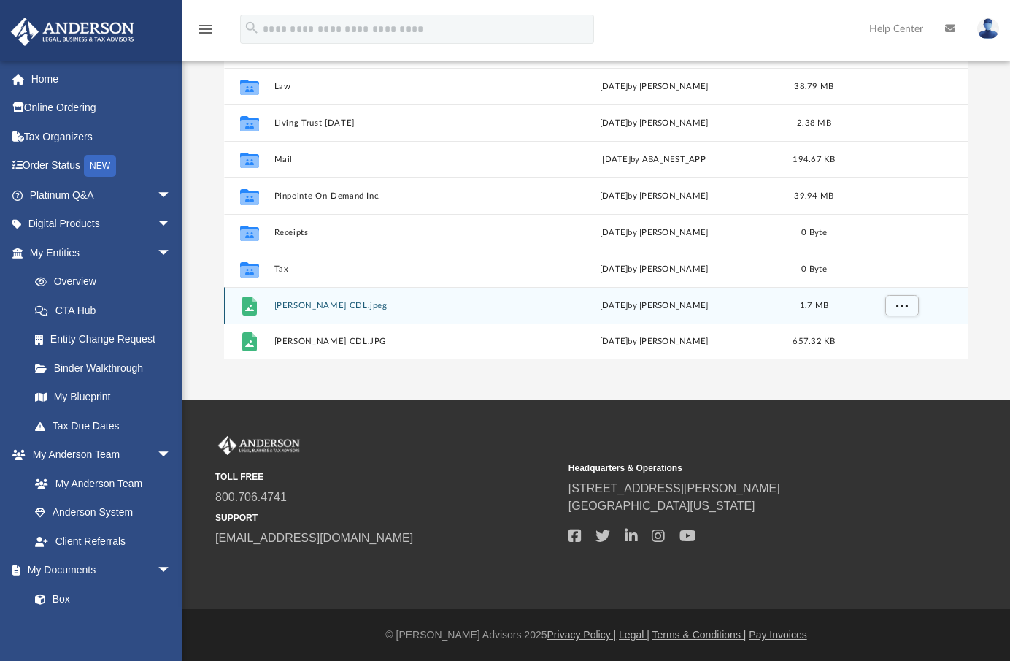
click at [315, 303] on button "Carol Stouffer CDL.jpeg" at bounding box center [398, 305] width 249 height 9
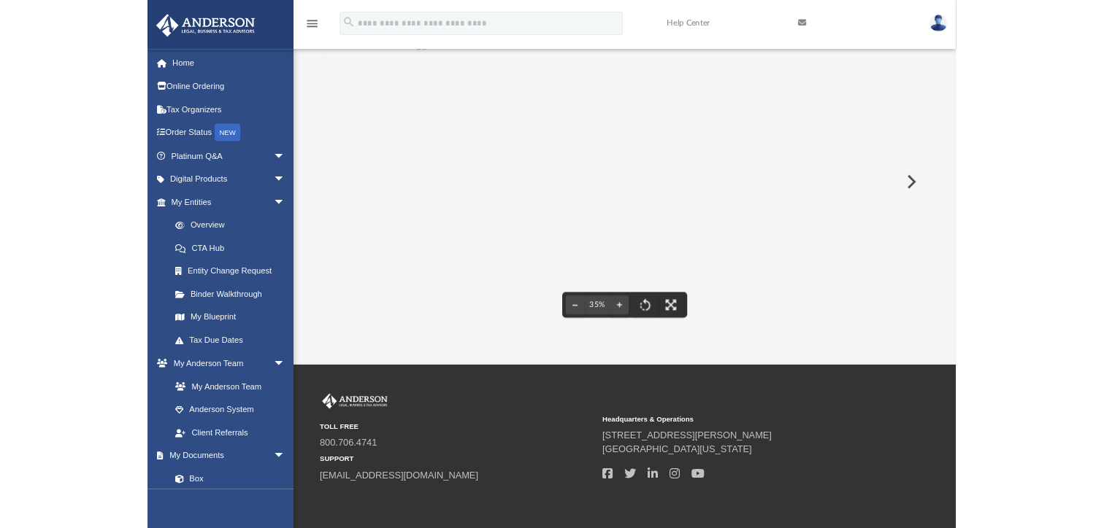
scroll to position [0, 0]
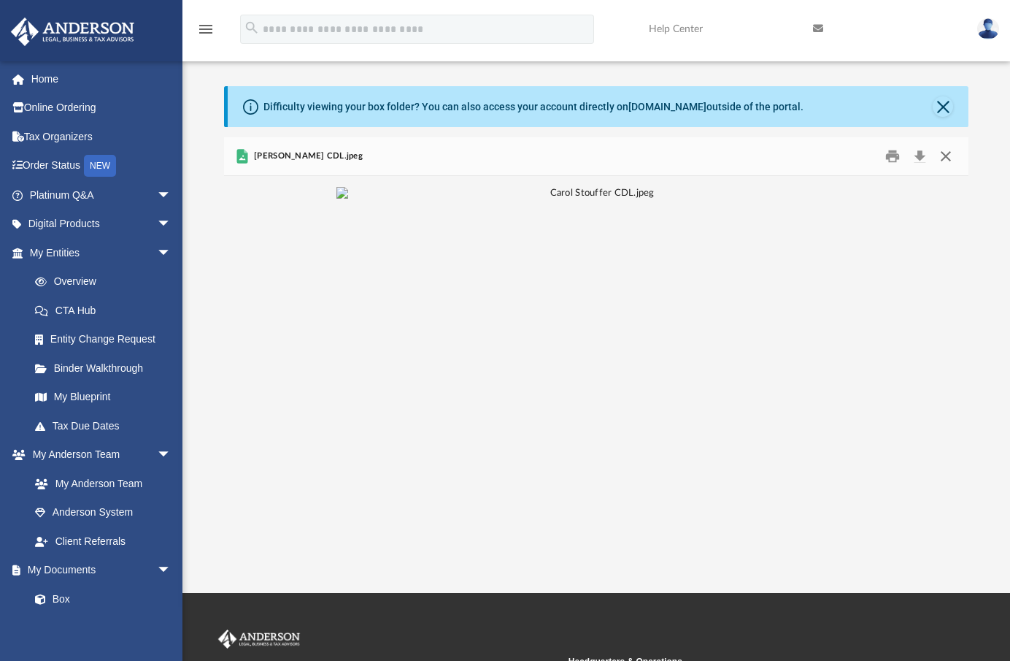
click at [947, 153] on button "Close" at bounding box center [946, 156] width 26 height 23
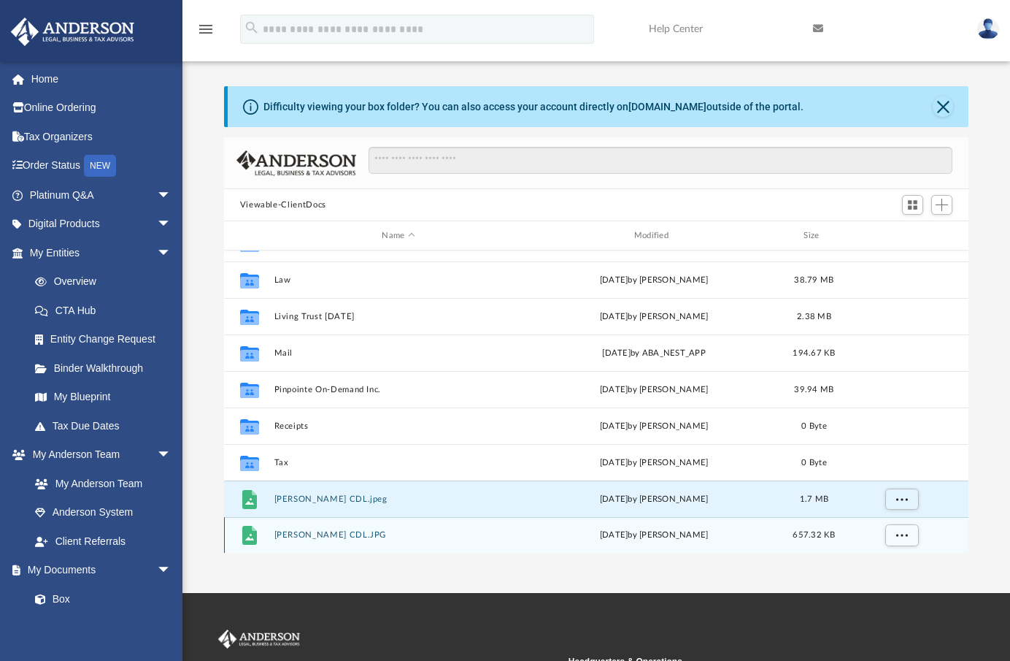
click at [336, 533] on button "Craig A Stoffer CDL.JPG" at bounding box center [398, 534] width 249 height 9
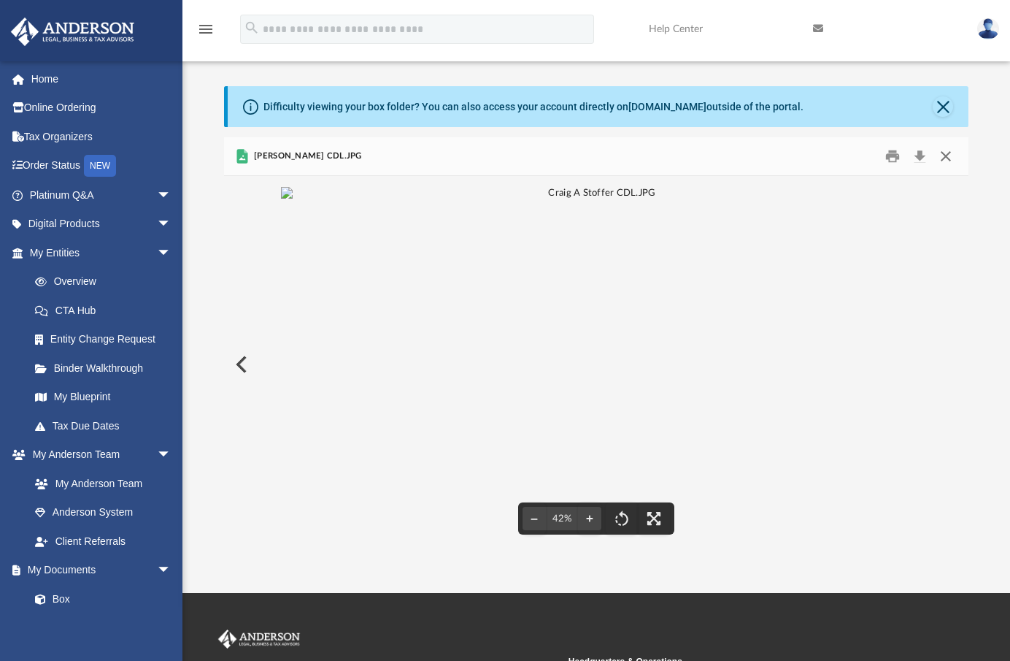
click at [941, 151] on button "Close" at bounding box center [946, 156] width 26 height 23
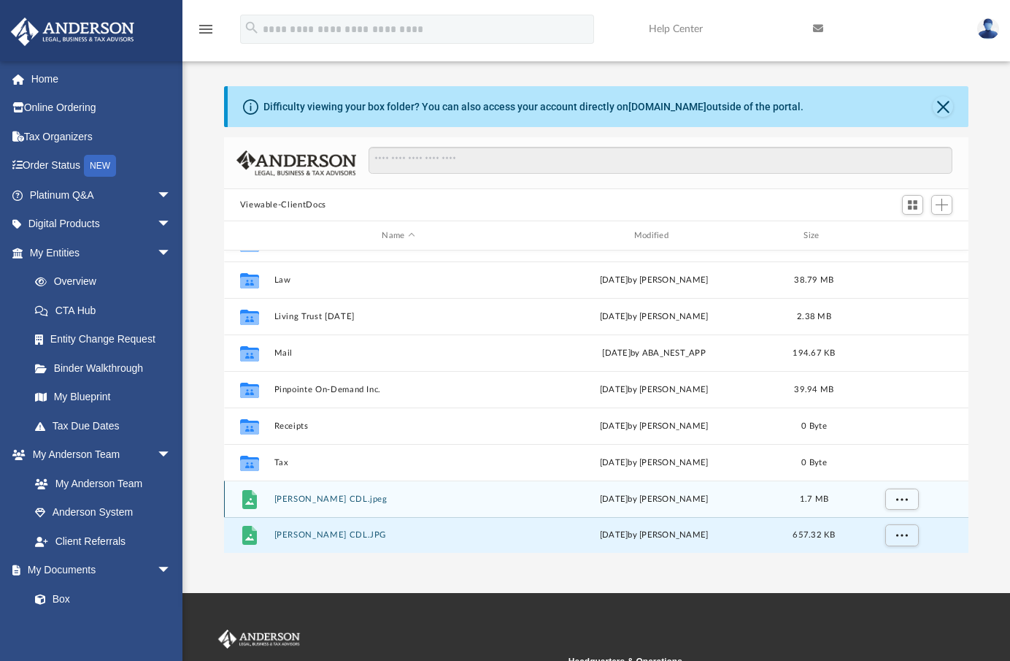
click at [353, 499] on button "Carol Stouffer CDL.jpeg" at bounding box center [398, 498] width 249 height 9
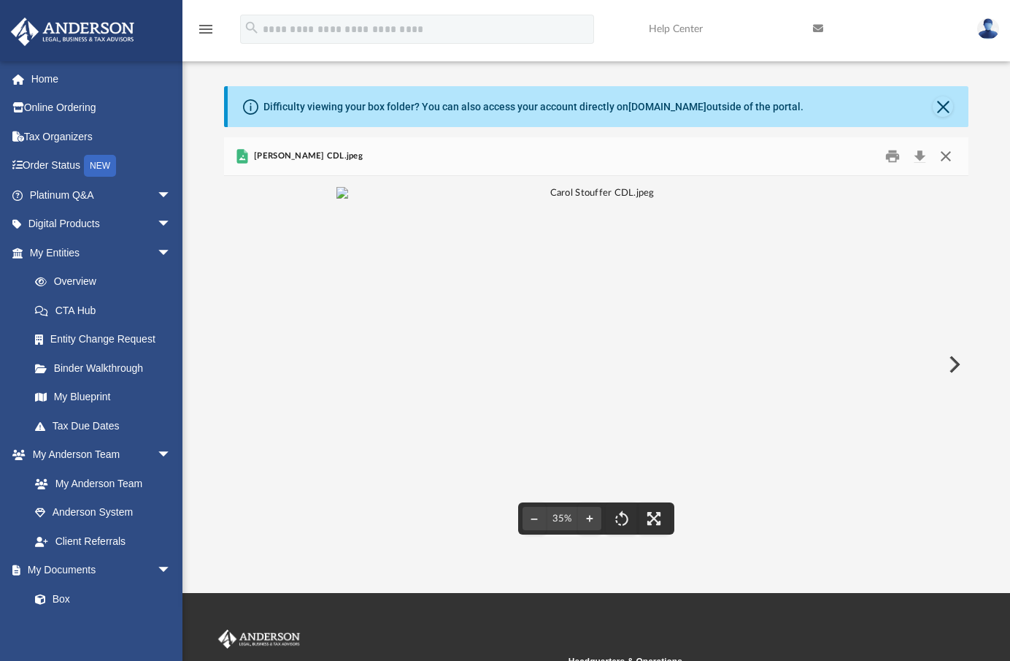
click at [947, 155] on button "Close" at bounding box center [946, 156] width 26 height 23
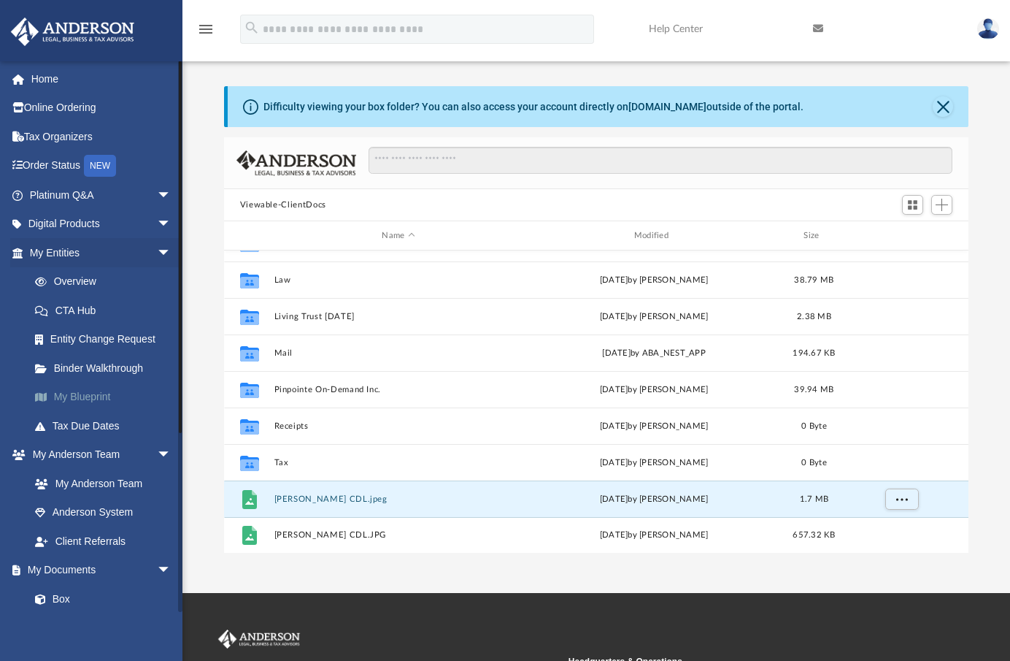
click at [88, 391] on link "My Blueprint" at bounding box center [106, 396] width 173 height 29
